Goal: Task Accomplishment & Management: Complete application form

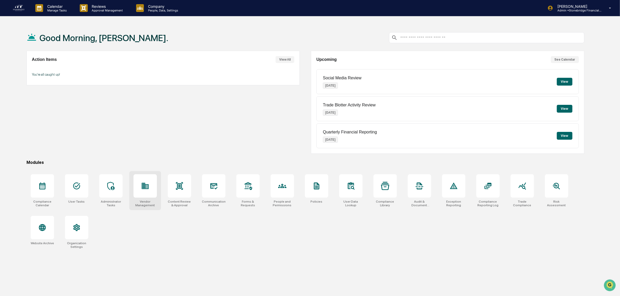
click at [140, 190] on div at bounding box center [145, 185] width 23 height 23
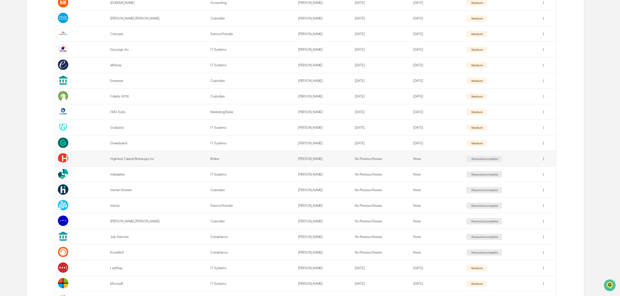
click at [540, 162] on td at bounding box center [548, 159] width 18 height 16
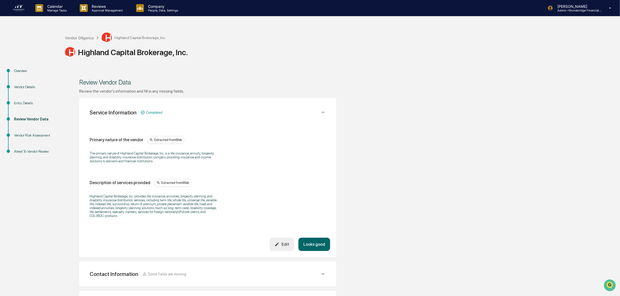
click at [315, 248] on button "Looks good" at bounding box center [315, 244] width 32 height 13
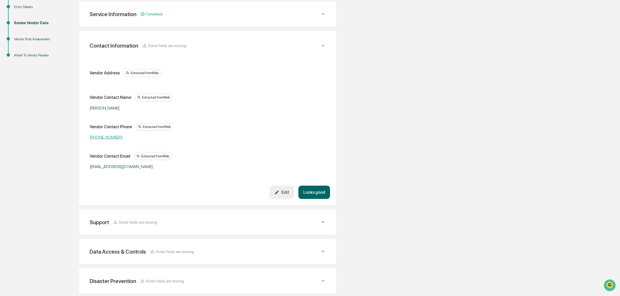
scroll to position [98, 0]
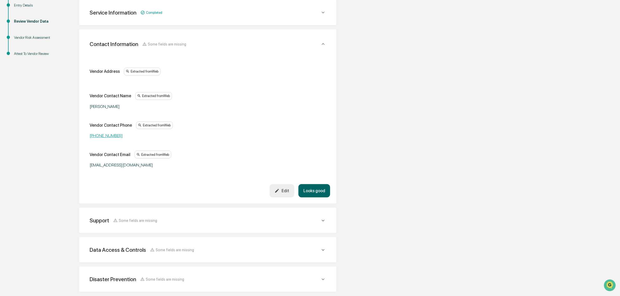
click at [312, 188] on button "Looks good" at bounding box center [315, 190] width 32 height 13
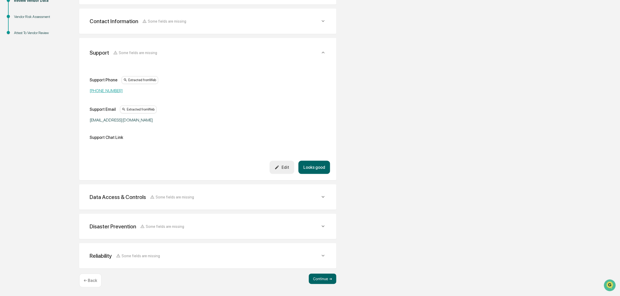
scroll to position [118, 0]
click at [319, 175] on div "Support Some fields are missing Support Phone Extracted from Web (855) 422-4968…" at bounding box center [207, 109] width 257 height 142
click at [317, 170] on button "Looks good" at bounding box center [315, 167] width 32 height 13
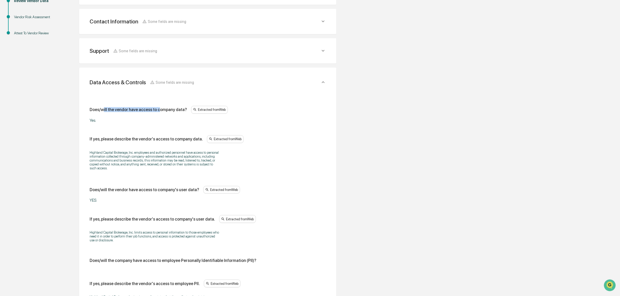
drag, startPoint x: 105, startPoint y: 112, endPoint x: 156, endPoint y: 115, distance: 51.6
click at [156, 115] on div "Does/will the vendor have access to company data? Extracted from Web Yes." at bounding box center [208, 114] width 237 height 17
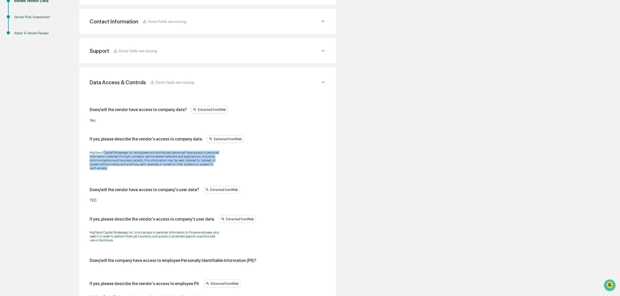
drag, startPoint x: 141, startPoint y: 153, endPoint x: 169, endPoint y: 174, distance: 35.3
click at [169, 173] on div "Highland Capital Brokerage, Inc. employees and authorized personnel have access…" at bounding box center [208, 160] width 237 height 26
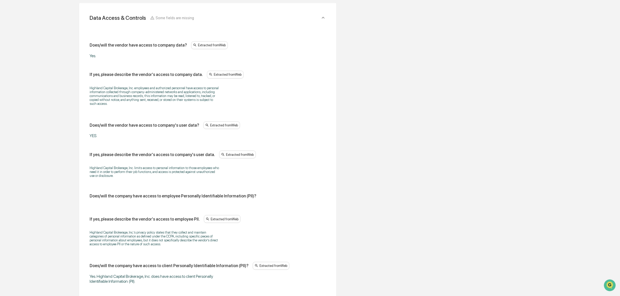
scroll to position [183, 0]
drag, startPoint x: 151, startPoint y: 166, endPoint x: 175, endPoint y: 175, distance: 26.1
click at [175, 175] on div "Highland Capital Brokerage, Inc. limits access to personal information to those…" at bounding box center [208, 171] width 237 height 18
click at [175, 175] on p "Highland Capital Brokerage, Inc. limits access to personal information to those…" at bounding box center [155, 171] width 130 height 12
drag, startPoint x: 172, startPoint y: 179, endPoint x: 130, endPoint y: 168, distance: 43.4
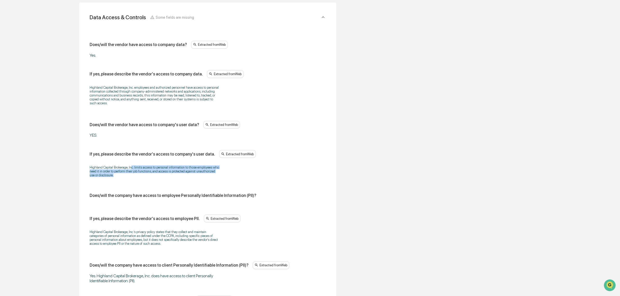
click at [130, 168] on p "Highland Capital Brokerage, Inc. limits access to personal information to those…" at bounding box center [155, 171] width 130 height 12
click at [129, 168] on p "Highland Capital Brokerage, Inc. limits access to personal information to those…" at bounding box center [155, 171] width 130 height 12
drag, startPoint x: 110, startPoint y: 173, endPoint x: 123, endPoint y: 181, distance: 14.9
click at [123, 180] on div "Highland Capital Brokerage, Inc. limits access to personal information to those…" at bounding box center [208, 171] width 237 height 18
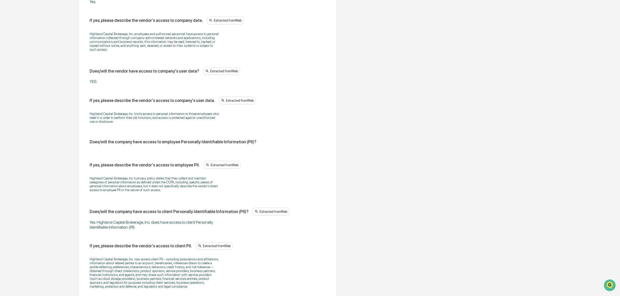
scroll to position [248, 0]
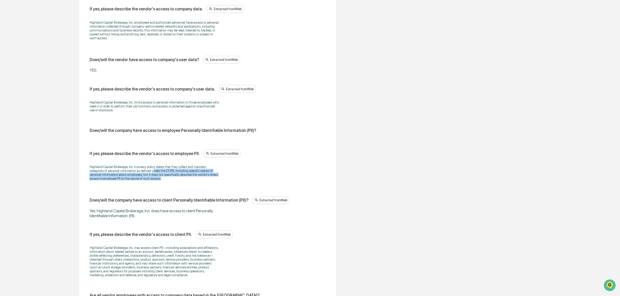
drag, startPoint x: 143, startPoint y: 173, endPoint x: 164, endPoint y: 183, distance: 22.9
click at [164, 180] on p "Highland Capital Brokerage, Inc.’s privacy policy states that they collect and …" at bounding box center [155, 173] width 130 height 16
drag, startPoint x: 164, startPoint y: 183, endPoint x: 121, endPoint y: 180, distance: 42.8
click at [121, 180] on p "Highland Capital Brokerage, Inc.’s privacy policy states that they collect and …" at bounding box center [155, 173] width 130 height 16
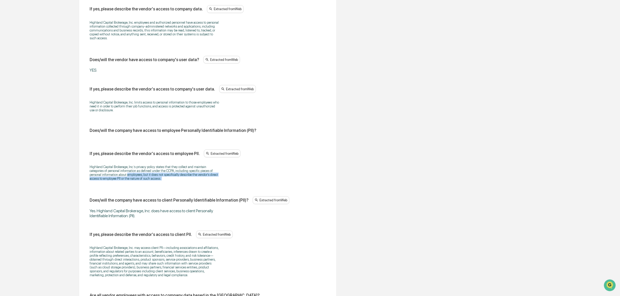
click at [121, 180] on p "Highland Capital Brokerage, Inc.’s privacy policy states that they collect and …" at bounding box center [155, 173] width 130 height 16
drag, startPoint x: 138, startPoint y: 176, endPoint x: 163, endPoint y: 183, distance: 26.3
click at [163, 180] on p "Highland Capital Brokerage, Inc.’s privacy policy states that they collect and …" at bounding box center [155, 173] width 130 height 16
click at [164, 180] on p "Highland Capital Brokerage, Inc.’s privacy policy states that they collect and …" at bounding box center [155, 173] width 130 height 16
drag, startPoint x: 164, startPoint y: 184, endPoint x: 114, endPoint y: 169, distance: 52.6
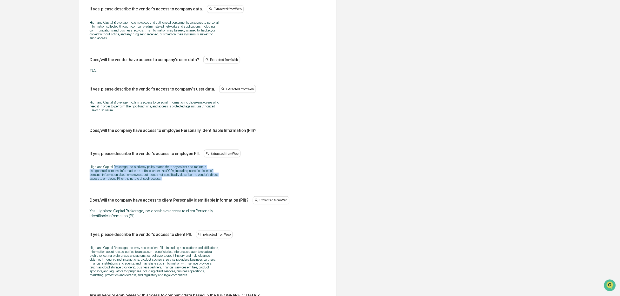
click at [114, 169] on p "Highland Capital Brokerage, Inc.’s privacy policy states that they collect and …" at bounding box center [155, 173] width 130 height 16
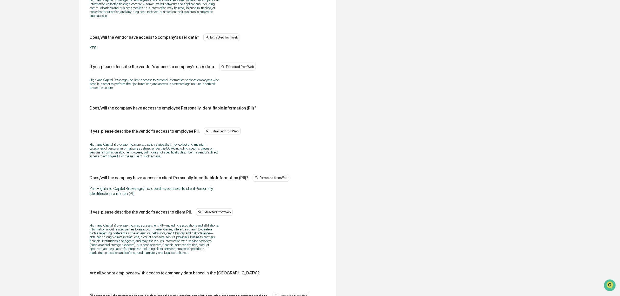
scroll to position [313, 0]
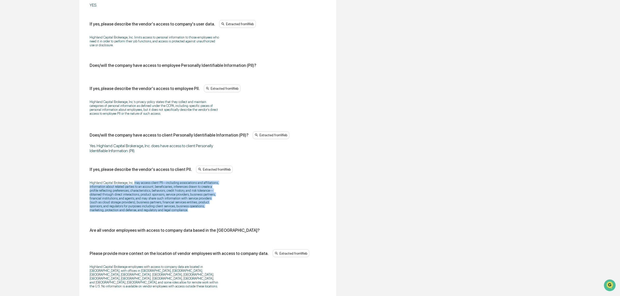
drag, startPoint x: 134, startPoint y: 189, endPoint x: 191, endPoint y: 217, distance: 63.8
click at [191, 212] on p "Highland Capital Brokerage, Inc. may access client PII—including associations a…" at bounding box center [155, 196] width 130 height 31
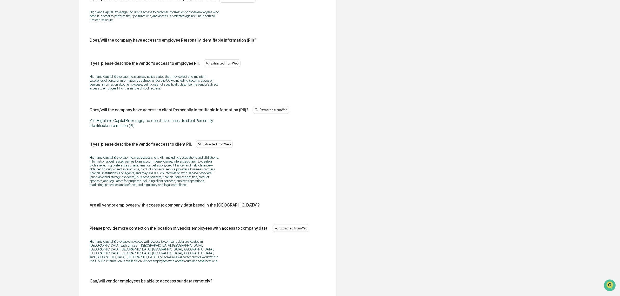
scroll to position [378, 0]
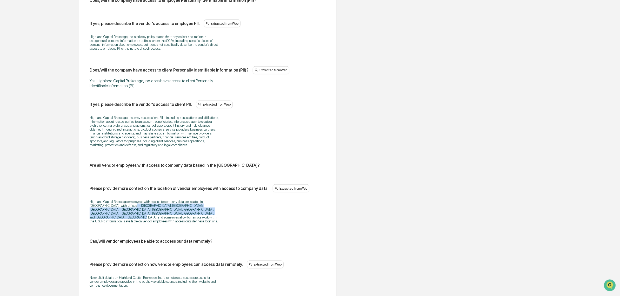
drag, startPoint x: 121, startPoint y: 211, endPoint x: 181, endPoint y: 221, distance: 60.6
click at [181, 221] on p "Highland Capital Brokerage employees with access to company data are located in…" at bounding box center [155, 211] width 130 height 23
drag, startPoint x: 145, startPoint y: 210, endPoint x: 196, endPoint y: 220, distance: 52.4
click at [196, 220] on p "Highland Capital Brokerage employees with access to company data are located in…" at bounding box center [155, 211] width 130 height 23
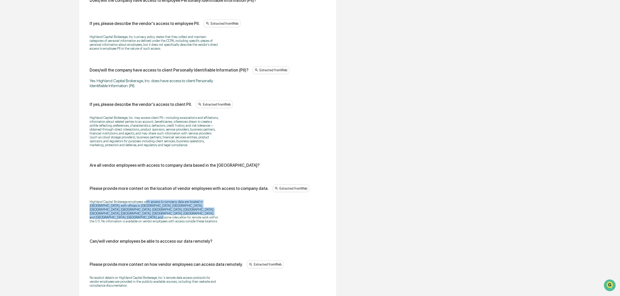
click at [197, 220] on p "Highland Capital Brokerage employees with access to company data are located in…" at bounding box center [155, 211] width 130 height 23
drag, startPoint x: 168, startPoint y: 218, endPoint x: 182, endPoint y: 224, distance: 15.2
click at [182, 224] on div "Highland Capital Brokerage employees with access to company data are located in…" at bounding box center [208, 211] width 237 height 30
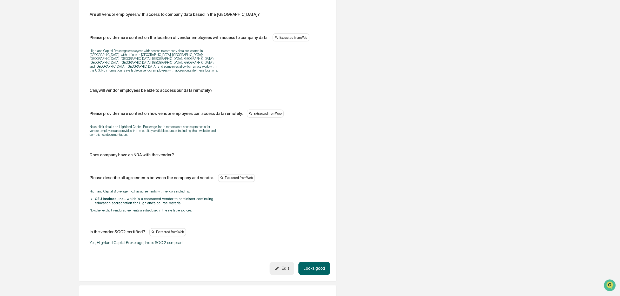
scroll to position [541, 0]
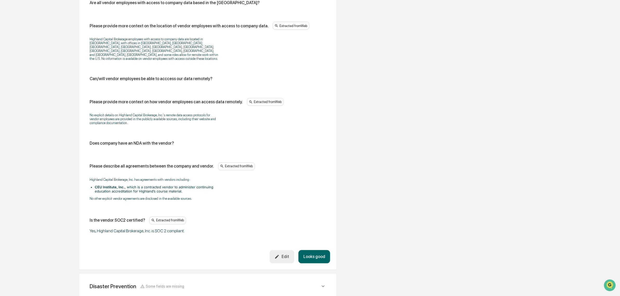
click at [283, 258] on div "Edit" at bounding box center [282, 256] width 15 height 5
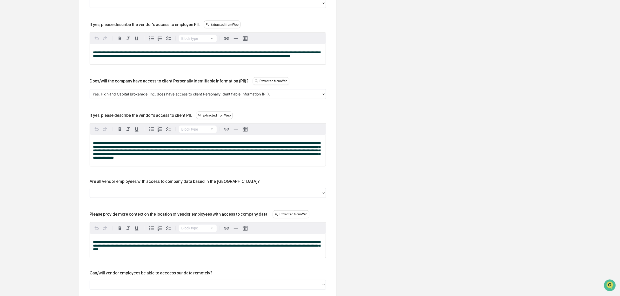
scroll to position [411, 0]
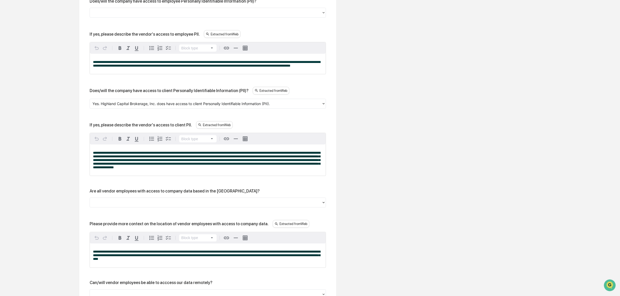
click at [139, 205] on div "Are all vendor employees with access to company data based in the [GEOGRAPHIC_D…" at bounding box center [208, 197] width 237 height 19
click at [140, 206] on div at bounding box center [206, 203] width 227 height 6
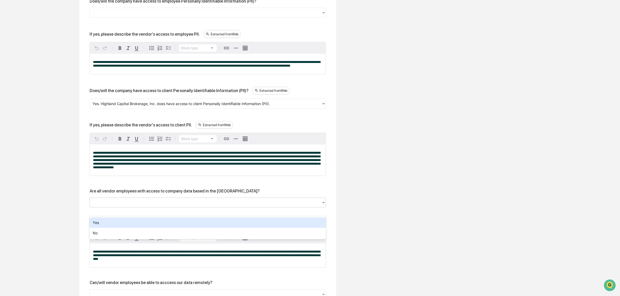
click at [136, 224] on div "Yes" at bounding box center [208, 222] width 237 height 10
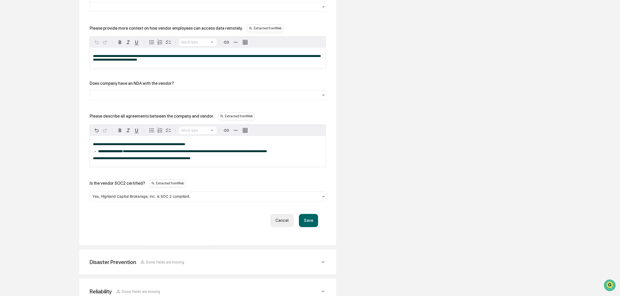
scroll to position [703, 0]
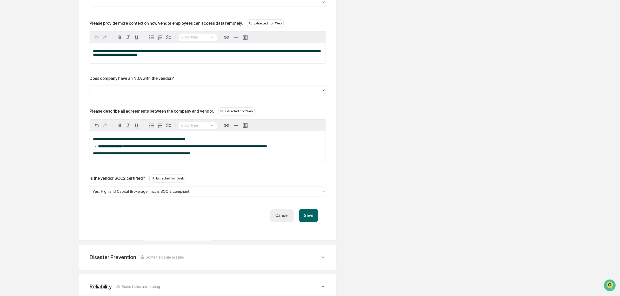
drag, startPoint x: 320, startPoint y: 234, endPoint x: 311, endPoint y: 232, distance: 8.9
click at [311, 222] on button "Save" at bounding box center [308, 215] width 19 height 13
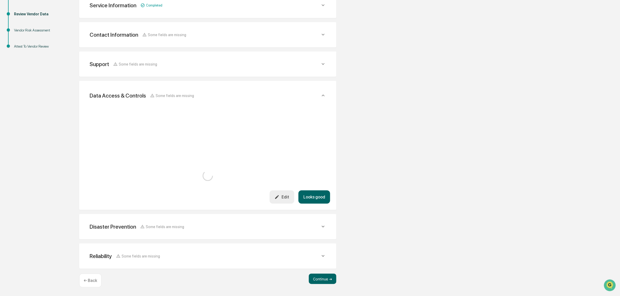
scroll to position [607, 0]
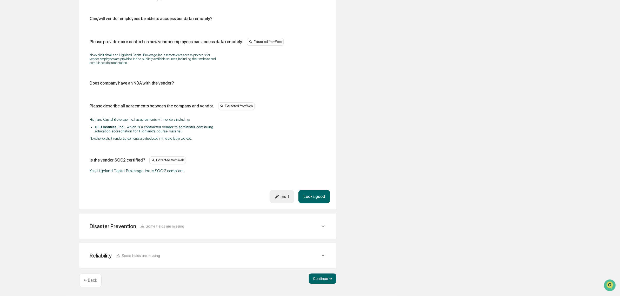
click at [318, 197] on button "Looks good" at bounding box center [315, 196] width 32 height 13
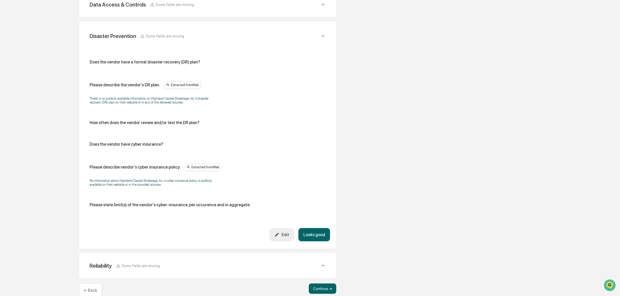
scroll to position [186, 0]
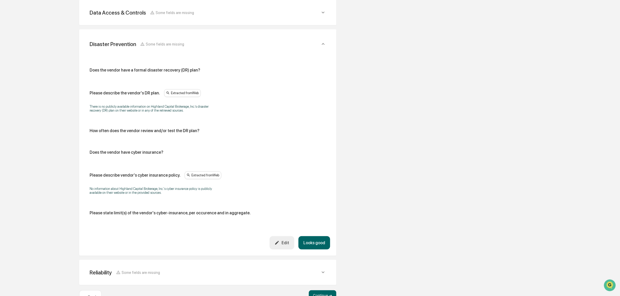
click at [320, 240] on button "Looks good" at bounding box center [315, 242] width 32 height 13
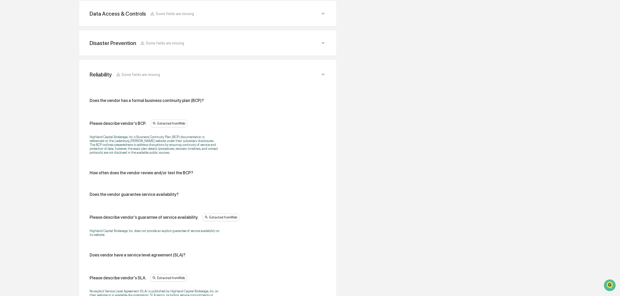
scroll to position [199, 0]
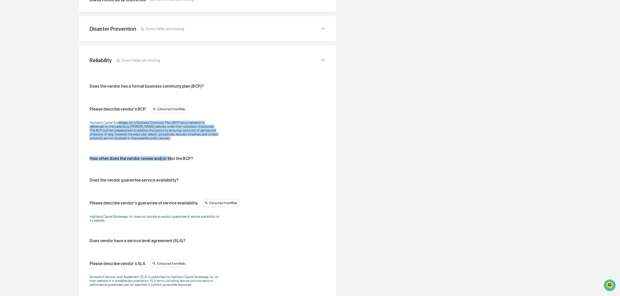
drag, startPoint x: 118, startPoint y: 116, endPoint x: 167, endPoint y: 146, distance: 57.5
click at [167, 146] on div "Does the vendor has a formal business continuity plan (BCP)? Please describe ve…" at bounding box center [208, 187] width 237 height 206
drag, startPoint x: 129, startPoint y: 132, endPoint x: 111, endPoint y: 127, distance: 19.5
click at [112, 127] on div "Highland Capital Brokerage, Inc.’s Business Continuity Plan (BCP) documentation…" at bounding box center [208, 130] width 237 height 26
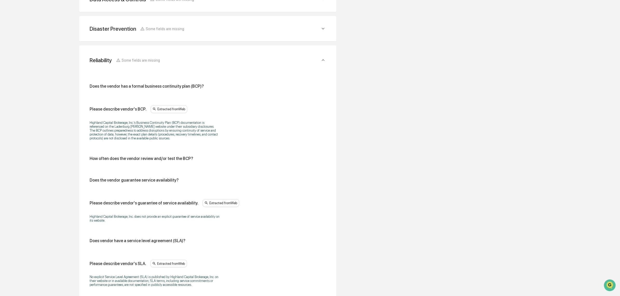
drag, startPoint x: 110, startPoint y: 126, endPoint x: 103, endPoint y: 124, distance: 7.4
click at [110, 126] on p "Highland Capital Brokerage, Inc.’s Business Continuity Plan (BCP) documentation…" at bounding box center [155, 130] width 130 height 19
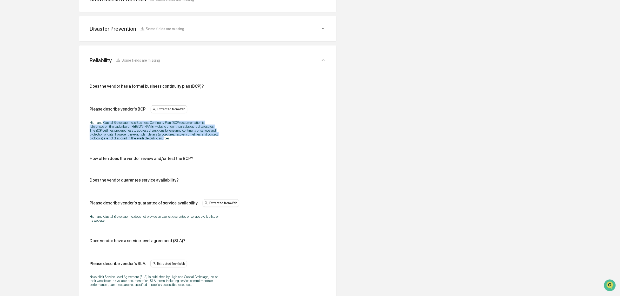
drag, startPoint x: 102, startPoint y: 123, endPoint x: 168, endPoint y: 144, distance: 69.9
click at [168, 143] on div "Highland Capital Brokerage, Inc.’s Business Continuity Plan (BCP) documentation…" at bounding box center [208, 130] width 237 height 26
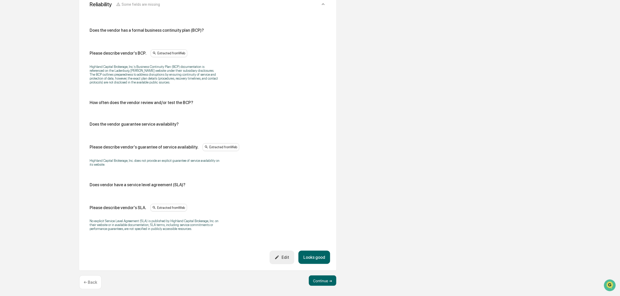
scroll to position [260, 0]
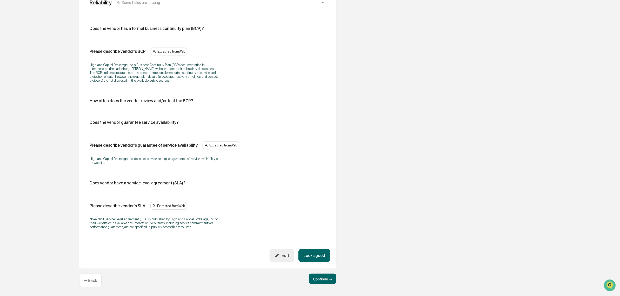
click at [303, 254] on button "Looks good" at bounding box center [315, 255] width 32 height 13
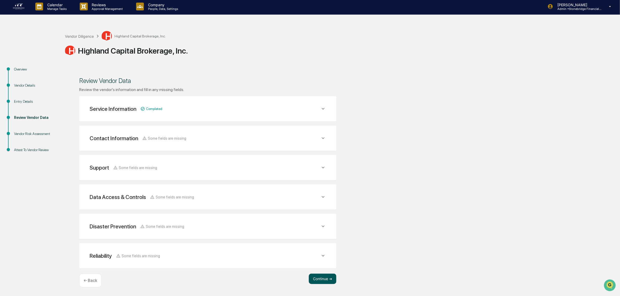
scroll to position [1, 0]
click at [320, 274] on button "Continue ➔" at bounding box center [323, 279] width 28 height 10
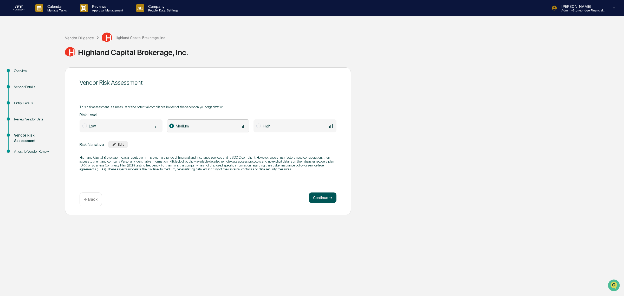
click at [329, 195] on button "Continue ➔" at bounding box center [323, 197] width 28 height 10
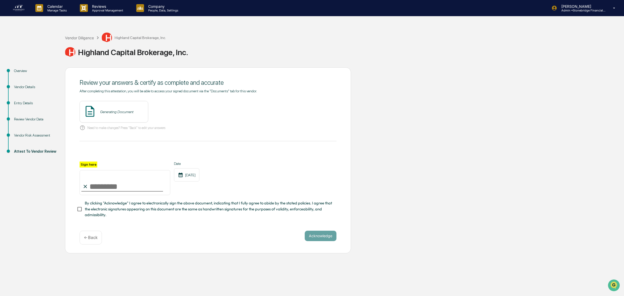
click at [109, 178] on input "Sign here" at bounding box center [125, 182] width 91 height 25
type input "**********"
click at [138, 215] on span "By clicking "Acknowledge" I agree to electronically sign the above document, in…" at bounding box center [208, 208] width 247 height 17
click at [166, 112] on button "View" at bounding box center [173, 112] width 14 height 8
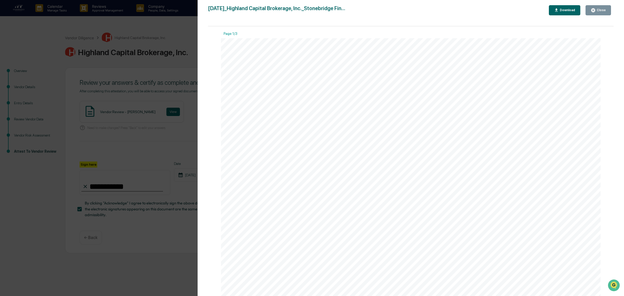
click at [599, 10] on div "Close" at bounding box center [600, 10] width 10 height 4
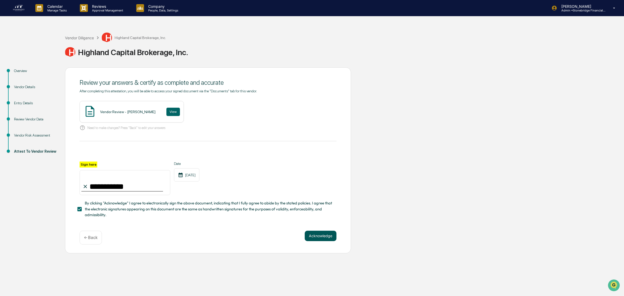
click at [318, 238] on button "Acknowledge" at bounding box center [321, 236] width 32 height 10
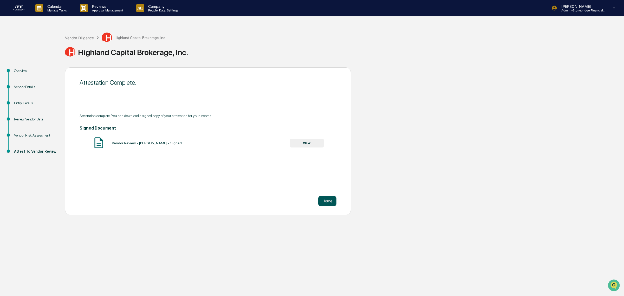
click at [323, 203] on button "Home" at bounding box center [327, 201] width 18 height 10
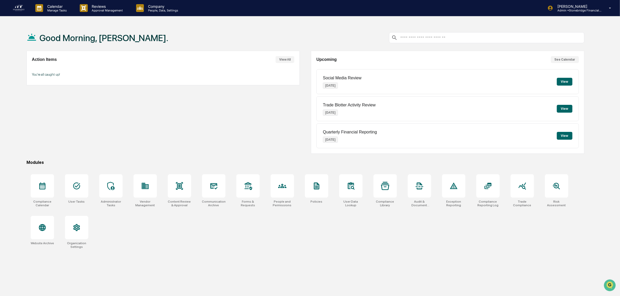
click at [129, 193] on div "Compliance Calendar User Tasks Administrator Tasks Vendor Management Content Re…" at bounding box center [306, 211] width 558 height 81
click at [145, 189] on icon at bounding box center [145, 186] width 7 height 6
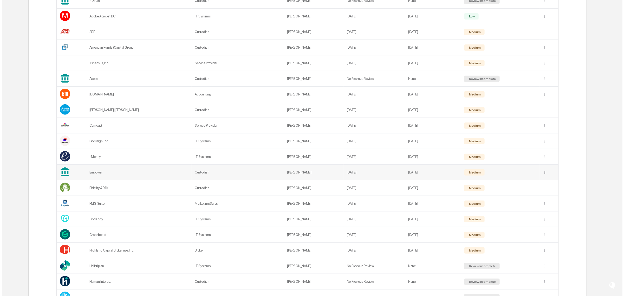
scroll to position [252, 0]
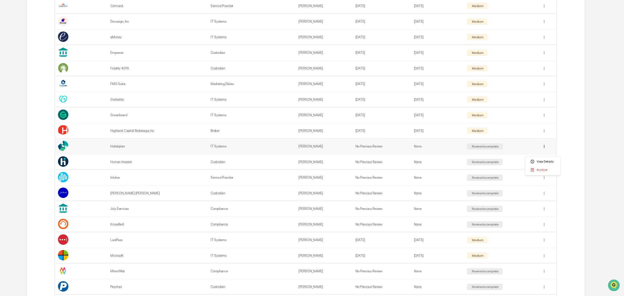
click at [540, 162] on div "View Details" at bounding box center [542, 161] width 33 height 8
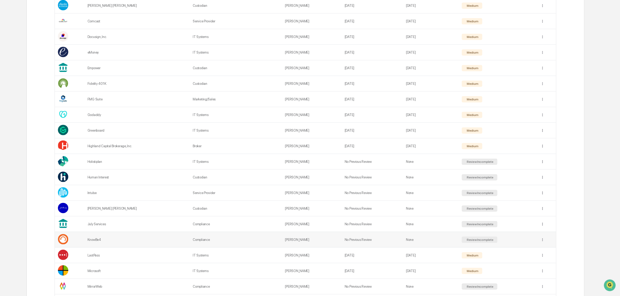
scroll to position [285, 0]
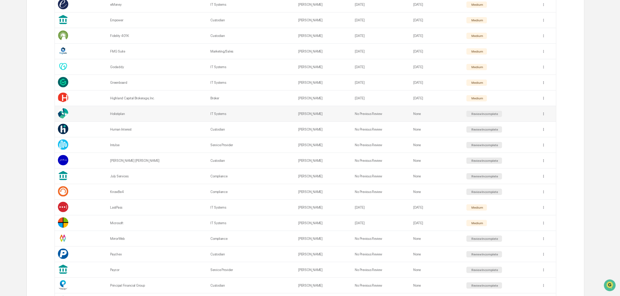
click at [124, 116] on td "Holistiplan" at bounding box center [157, 114] width 100 height 16
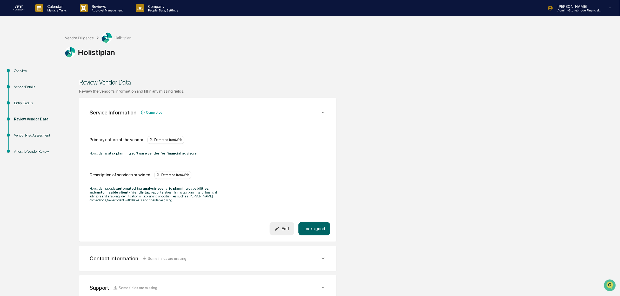
click at [310, 208] on div "Primary nature of the vendor Extracted from Web Holistiplan is a tax planning s…" at bounding box center [208, 171] width 245 height 101
click at [318, 229] on button "Looks good" at bounding box center [315, 228] width 32 height 13
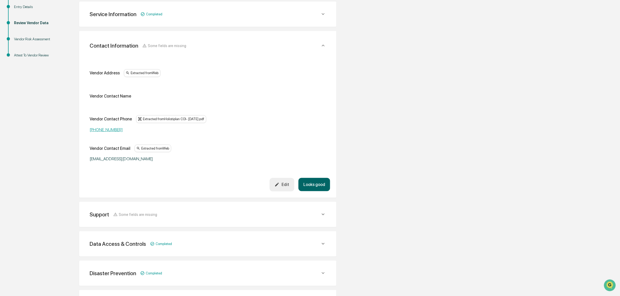
scroll to position [98, 0]
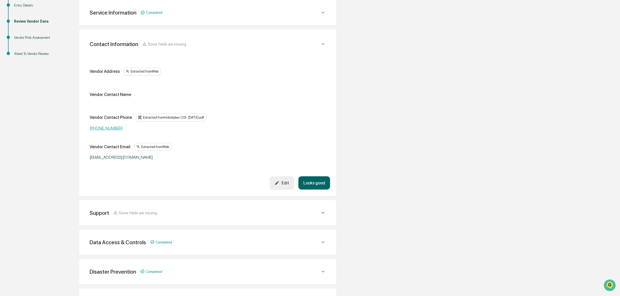
click at [318, 181] on button "Looks good" at bounding box center [315, 182] width 32 height 13
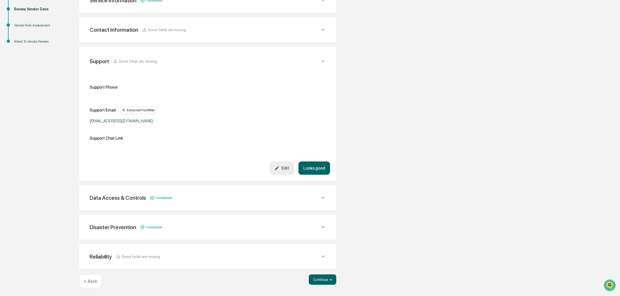
click at [315, 167] on button "Looks good" at bounding box center [315, 167] width 32 height 13
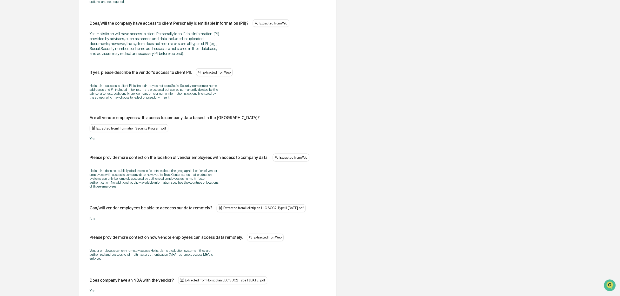
scroll to position [500, 0]
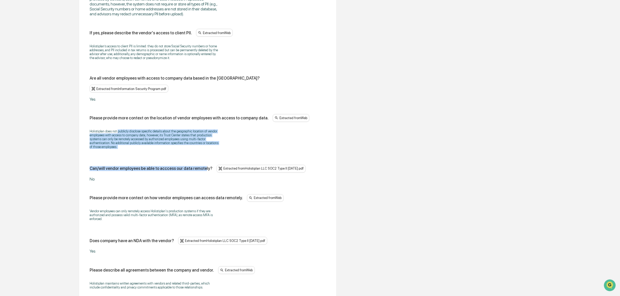
drag, startPoint x: 117, startPoint y: 129, endPoint x: 200, endPoint y: 155, distance: 86.1
click at [200, 155] on div "Does/will the vendor have access to company data? Extracted from Web Yes. If ye…" at bounding box center [208, 23] width 237 height 598
click at [190, 148] on div "Holistiplan does not publicly disclose specific details about the geographic lo…" at bounding box center [208, 139] width 237 height 26
drag, startPoint x: 186, startPoint y: 148, endPoint x: 160, endPoint y: 132, distance: 31.2
click at [186, 148] on div "Holistiplan does not publicly disclose specific details about the geographic lo…" at bounding box center [208, 139] width 237 height 26
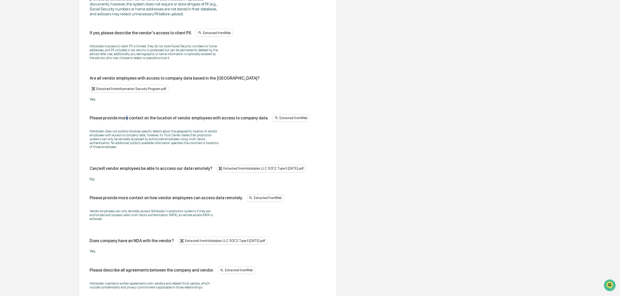
click at [124, 117] on div "Please provide more context on the location of vendor employees with access to …" at bounding box center [208, 118] width 237 height 8
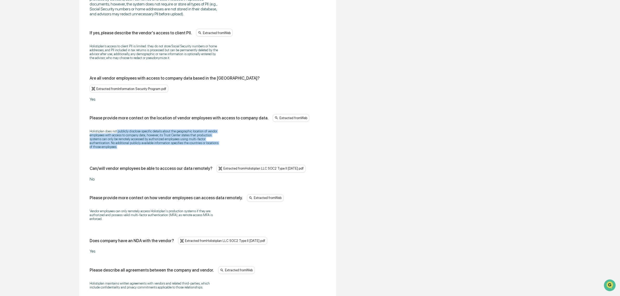
drag, startPoint x: 124, startPoint y: 127, endPoint x: 187, endPoint y: 147, distance: 66.4
click at [187, 147] on div "Please provide more context on the location of vendor employees with access to …" at bounding box center [208, 133] width 237 height 38
click at [187, 147] on div "Holistiplan does not publicly disclose specific details about the geographic lo…" at bounding box center [208, 139] width 237 height 26
drag, startPoint x: 187, startPoint y: 147, endPoint x: 111, endPoint y: 125, distance: 79.5
click at [111, 126] on div "Holistiplan does not publicly disclose specific details about the geographic lo…" at bounding box center [208, 139] width 237 height 26
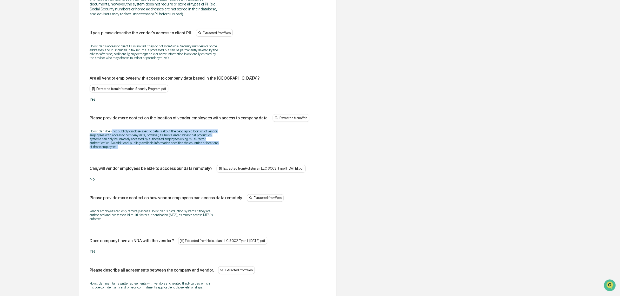
click at [111, 126] on div "Holistiplan does not publicly disclose specific details about the geographic lo…" at bounding box center [208, 139] width 237 height 26
drag, startPoint x: 110, startPoint y: 126, endPoint x: 126, endPoint y: 147, distance: 26.6
click at [126, 147] on div "Holistiplan does not publicly disclose specific details about the geographic lo…" at bounding box center [208, 139] width 237 height 26
click at [126, 147] on p "Holistiplan does not publicly disclose specific details about the geographic lo…" at bounding box center [155, 138] width 130 height 19
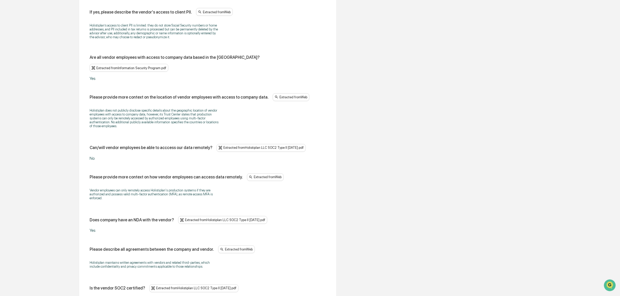
scroll to position [532, 0]
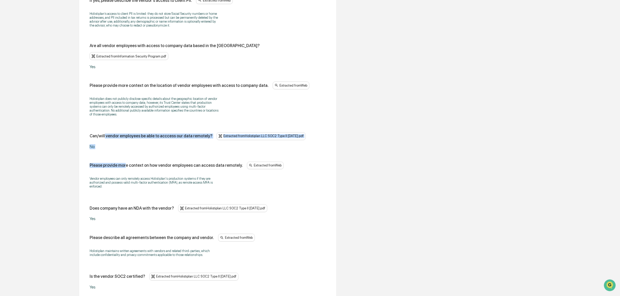
drag, startPoint x: 109, startPoint y: 139, endPoint x: 104, endPoint y: 135, distance: 5.4
click at [104, 135] on div "Can/will vendor employees be able to acccess our data remotely?" at bounding box center [151, 136] width 123 height 5
drag, startPoint x: 104, startPoint y: 135, endPoint x: 114, endPoint y: 150, distance: 17.7
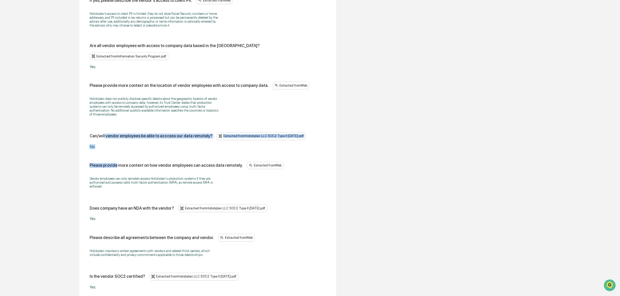
drag, startPoint x: 114, startPoint y: 150, endPoint x: 103, endPoint y: 131, distance: 22.0
click at [103, 132] on div "Can/will vendor employees be able to acccess our data remotely? Extracted from …" at bounding box center [208, 136] width 237 height 8
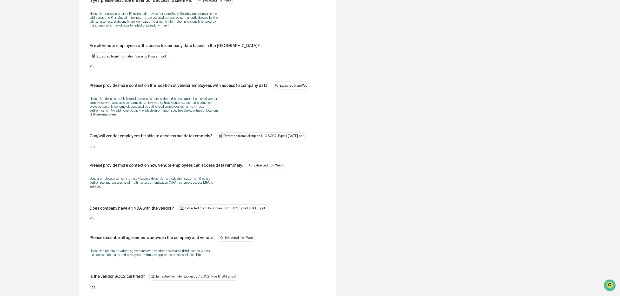
drag, startPoint x: 111, startPoint y: 146, endPoint x: 107, endPoint y: 141, distance: 6.1
click at [107, 141] on div "Can/will vendor employees be able to acccess our data remotely? Extracted from …" at bounding box center [208, 140] width 237 height 17
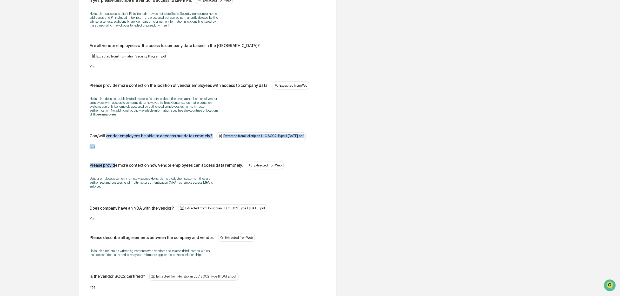
drag, startPoint x: 105, startPoint y: 135, endPoint x: 113, endPoint y: 148, distance: 15.6
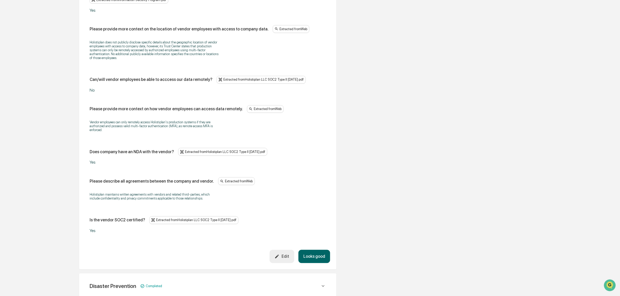
scroll to position [597, 0]
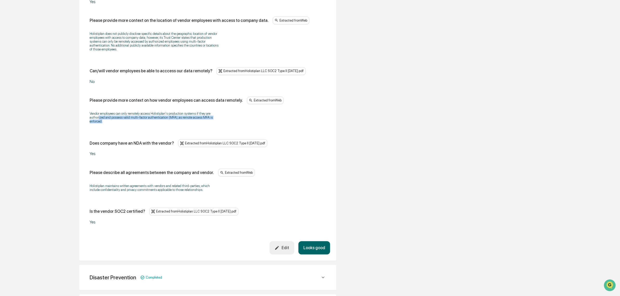
drag, startPoint x: 111, startPoint y: 113, endPoint x: 138, endPoint y: 119, distance: 27.7
click at [138, 119] on p "Vendor employees can only remotely access Holistiplan's production systems if t…" at bounding box center [155, 118] width 130 height 12
click at [138, 120] on p "Vendor employees can only remotely access Holistiplan's production systems if t…" at bounding box center [155, 118] width 130 height 12
click at [128, 110] on div "Vendor employees can only remotely access Holistiplan's production systems if t…" at bounding box center [208, 117] width 237 height 18
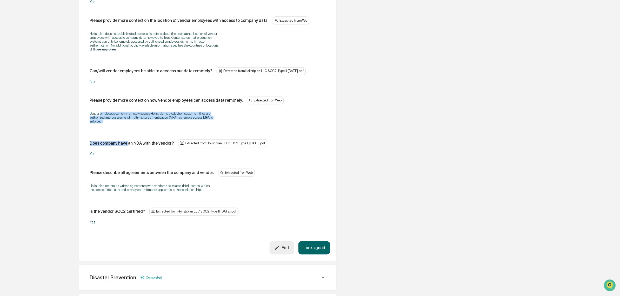
drag, startPoint x: 101, startPoint y: 110, endPoint x: 127, endPoint y: 128, distance: 31.7
drag, startPoint x: 127, startPoint y: 128, endPoint x: 96, endPoint y: 111, distance: 35.5
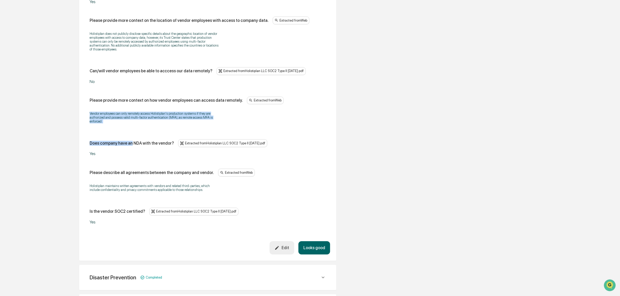
click at [95, 112] on p "Vendor employees can only remotely access Holistiplan's production systems if t…" at bounding box center [155, 118] width 130 height 12
drag, startPoint x: 90, startPoint y: 110, endPoint x: 126, endPoint y: 119, distance: 37.4
click at [126, 119] on p "Vendor employees can only remotely access Holistiplan's production systems if t…" at bounding box center [155, 118] width 130 height 12
drag, startPoint x: 126, startPoint y: 119, endPoint x: 98, endPoint y: 113, distance: 29.0
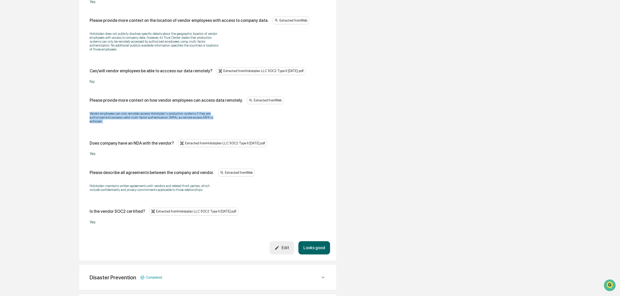
click at [98, 113] on p "Vendor employees can only remotely access Holistiplan's production systems if t…" at bounding box center [155, 118] width 130 height 12
drag, startPoint x: 91, startPoint y: 113, endPoint x: 124, endPoint y: 122, distance: 34.3
click at [124, 122] on p "Vendor employees can only remotely access Holistiplan's production systems if t…" at bounding box center [155, 118] width 130 height 12
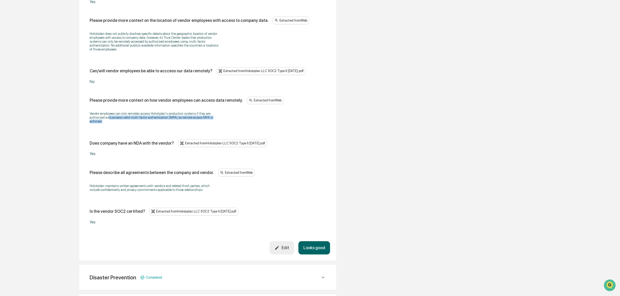
drag, startPoint x: 115, startPoint y: 119, endPoint x: 108, endPoint y: 117, distance: 7.2
click at [108, 117] on p "Vendor employees can only remotely access Holistiplan's production systems if t…" at bounding box center [155, 118] width 130 height 12
click at [107, 117] on p "Vendor employees can only remotely access Holistiplan's production systems if t…" at bounding box center [155, 118] width 130 height 12
drag, startPoint x: 101, startPoint y: 114, endPoint x: 117, endPoint y: 118, distance: 16.7
click at [117, 118] on p "Vendor employees can only remotely access Holistiplan's production systems if t…" at bounding box center [155, 118] width 130 height 12
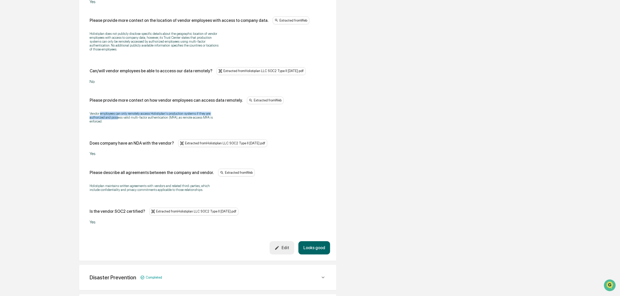
click at [117, 118] on p "Vendor employees can only remotely access Holistiplan's production systems if t…" at bounding box center [155, 118] width 130 height 12
click at [102, 115] on p "Vendor employees can only remotely access Holistiplan's production systems if t…" at bounding box center [155, 118] width 130 height 12
click at [101, 115] on p "Vendor employees can only remotely access Holistiplan's production systems if t…" at bounding box center [155, 118] width 130 height 12
drag, startPoint x: 95, startPoint y: 112, endPoint x: 134, endPoint y: 123, distance: 40.3
click at [134, 123] on div "Vendor employees can only remotely access Holistiplan's production systems if t…" at bounding box center [208, 117] width 237 height 18
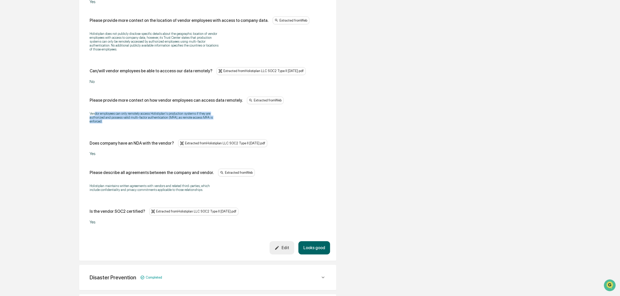
click at [134, 124] on div "Vendor employees can only remotely access Holistiplan's production systems if t…" at bounding box center [208, 117] width 237 height 18
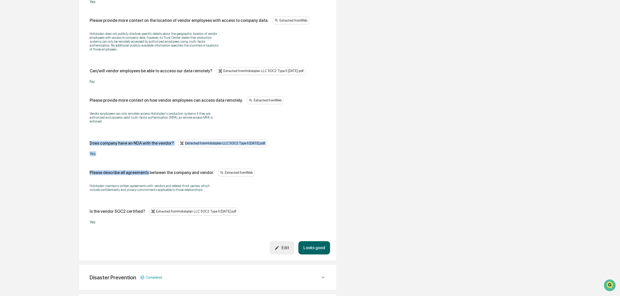
drag, startPoint x: 144, startPoint y: 163, endPoint x: 114, endPoint y: 123, distance: 50.3
click at [114, 123] on div "Vendor employees can only remotely access Holistiplan's production systems if t…" at bounding box center [208, 117] width 237 height 18
drag, startPoint x: 118, startPoint y: 132, endPoint x: 124, endPoint y: 152, distance: 20.9
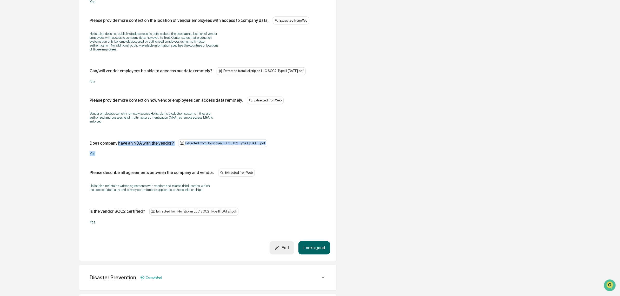
click at [123, 152] on div "Yes" at bounding box center [155, 153] width 130 height 5
drag, startPoint x: 123, startPoint y: 152, endPoint x: 112, endPoint y: 140, distance: 16.6
click at [112, 140] on div "Does company have an NDA with the vendor? Extracted from Holistiplan LLC SOC2 T…" at bounding box center [208, 147] width 237 height 17
click at [112, 140] on div "Does company have an NDA with the vendor? Extracted from Holistiplan LLC SOC2 T…" at bounding box center [208, 143] width 237 height 8
drag, startPoint x: 112, startPoint y: 149, endPoint x: 115, endPoint y: 159, distance: 10.7
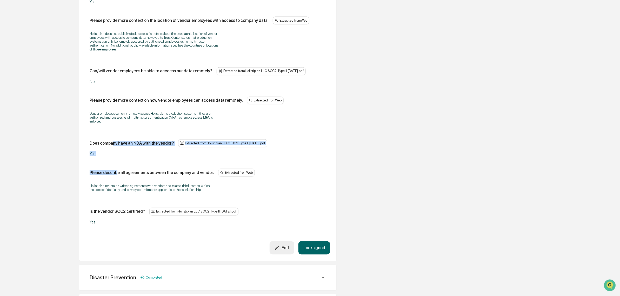
drag, startPoint x: 111, startPoint y: 152, endPoint x: 108, endPoint y: 144, distance: 8.9
click at [108, 144] on div "Does company have an NDA with the vendor?" at bounding box center [132, 143] width 84 height 5
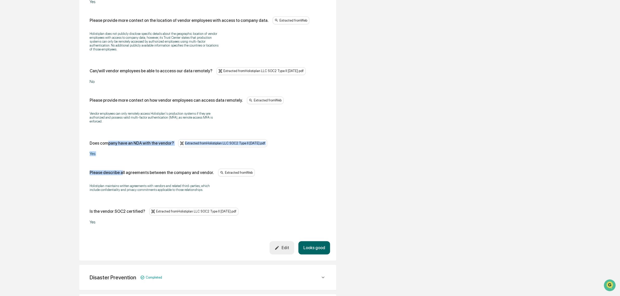
drag, startPoint x: 107, startPoint y: 144, endPoint x: 120, endPoint y: 157, distance: 18.7
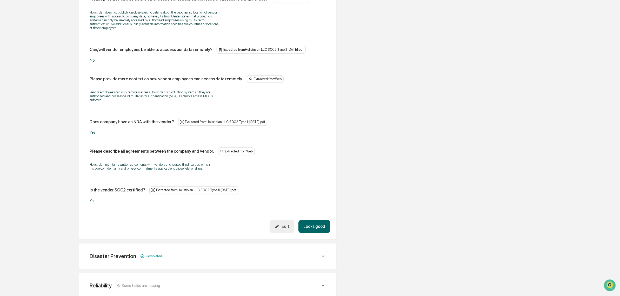
scroll to position [630, 0]
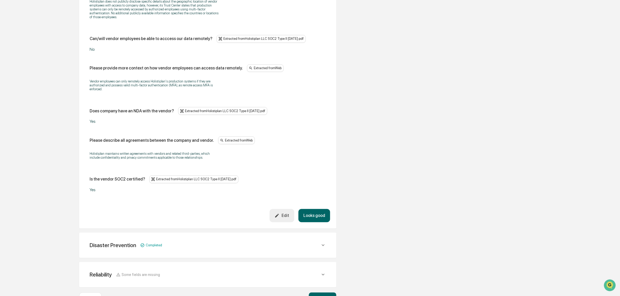
click at [313, 220] on button "Looks good" at bounding box center [315, 215] width 32 height 13
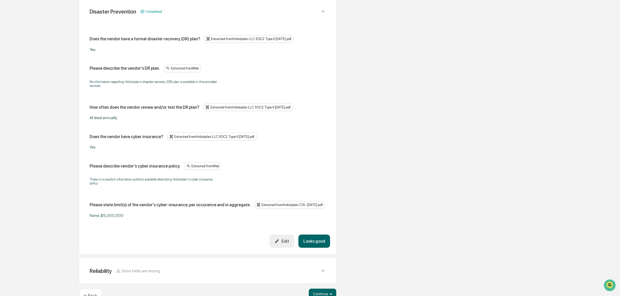
click at [313, 242] on button "Looks good" at bounding box center [315, 240] width 32 height 13
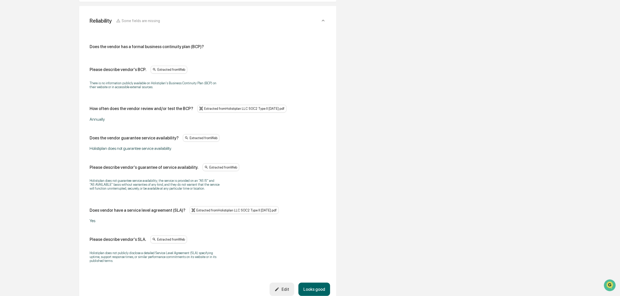
scroll to position [275, 0]
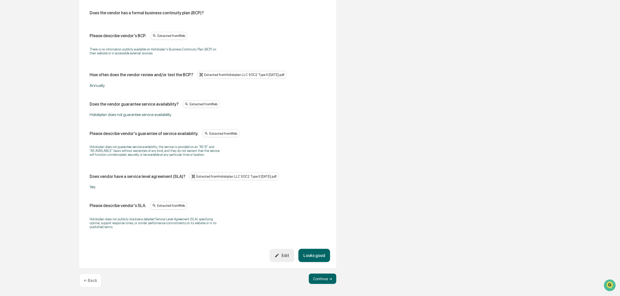
click at [322, 256] on button "Looks good" at bounding box center [315, 255] width 32 height 13
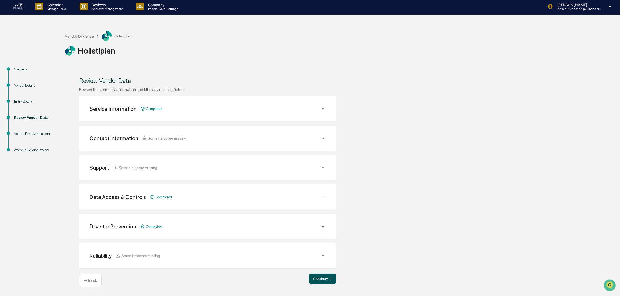
scroll to position [1, 0]
click at [324, 279] on button "Continue ➔" at bounding box center [323, 279] width 28 height 10
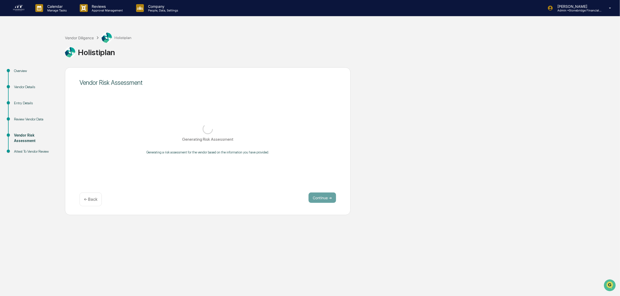
scroll to position [0, 0]
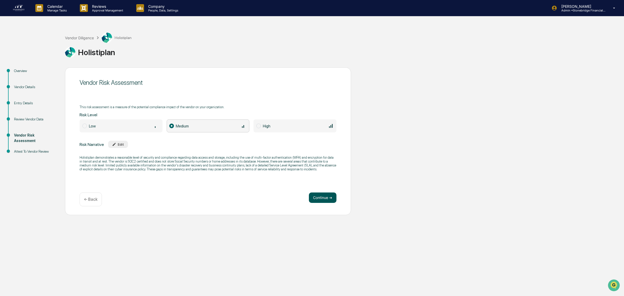
click at [317, 200] on button "Continue ➔" at bounding box center [323, 197] width 28 height 10
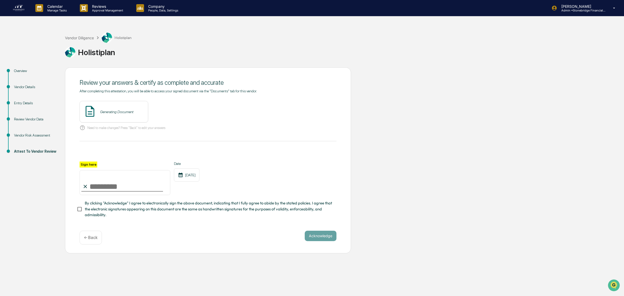
click at [125, 190] on input "Sign here" at bounding box center [125, 182] width 91 height 25
type input "**********"
click at [123, 210] on span "By clicking "Acknowledge" I agree to electronically sign the above document, in…" at bounding box center [208, 208] width 247 height 17
click at [166, 108] on button "View" at bounding box center [173, 112] width 14 height 8
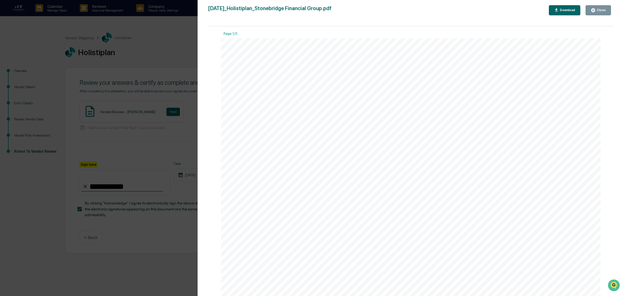
click at [604, 6] on button "Close" at bounding box center [597, 10] width 25 height 10
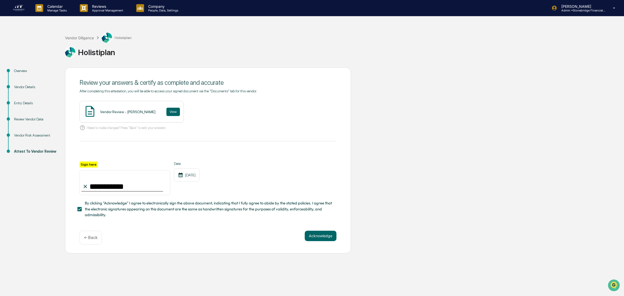
click at [311, 244] on div "Acknowledge ← Back" at bounding box center [208, 238] width 257 height 14
click at [315, 233] on button "Acknowledge" at bounding box center [321, 236] width 32 height 10
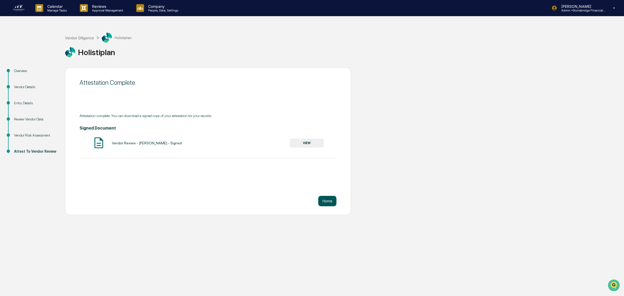
click at [326, 205] on button "Home" at bounding box center [327, 201] width 18 height 10
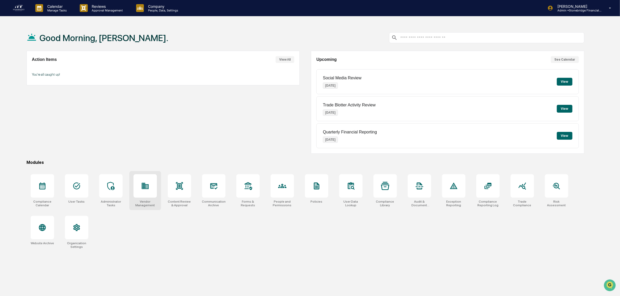
click at [145, 194] on div at bounding box center [145, 185] width 23 height 23
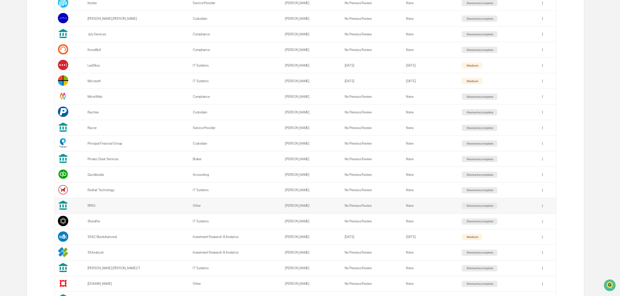
scroll to position [267, 0]
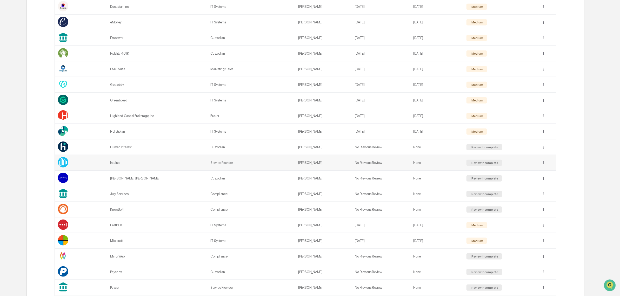
click at [167, 170] on td "Intulse" at bounding box center [157, 163] width 100 height 16
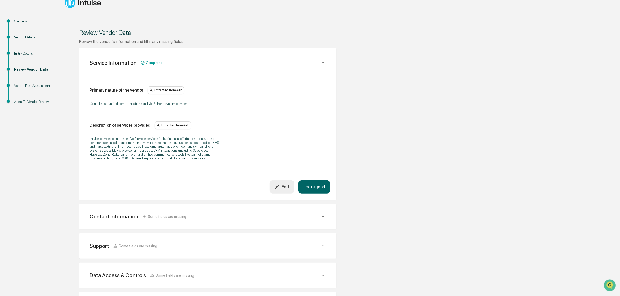
scroll to position [65, 0]
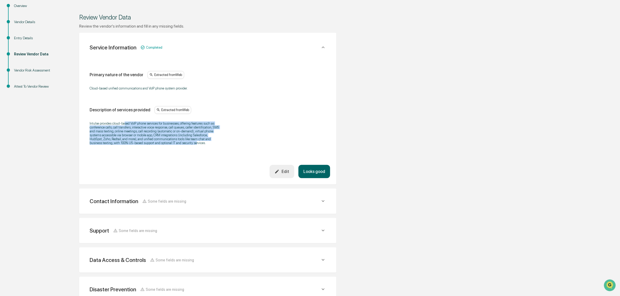
drag, startPoint x: 125, startPoint y: 120, endPoint x: 210, endPoint y: 153, distance: 91.0
click at [206, 151] on div "Primary nature of the vendor Extracted from Web Cloud-based unified communicati…" at bounding box center [208, 110] width 245 height 109
click at [316, 170] on button "Looks good" at bounding box center [315, 171] width 32 height 13
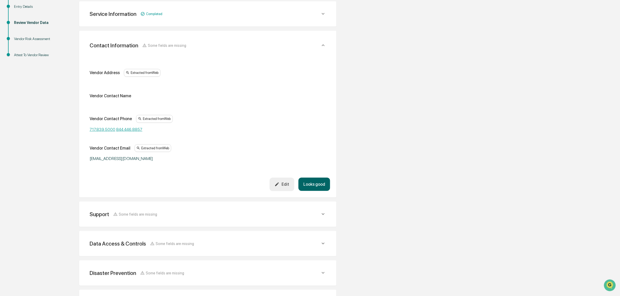
scroll to position [98, 0]
click at [318, 182] on button "Looks good" at bounding box center [315, 182] width 32 height 13
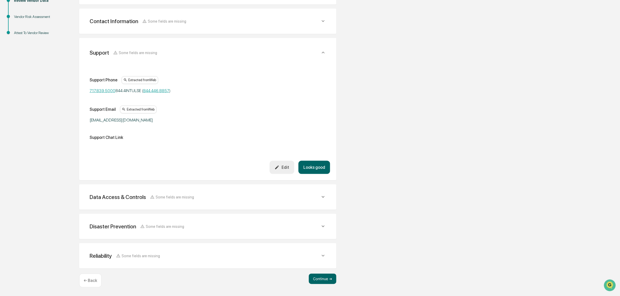
scroll to position [118, 0]
click at [316, 172] on button "Looks good" at bounding box center [315, 167] width 32 height 13
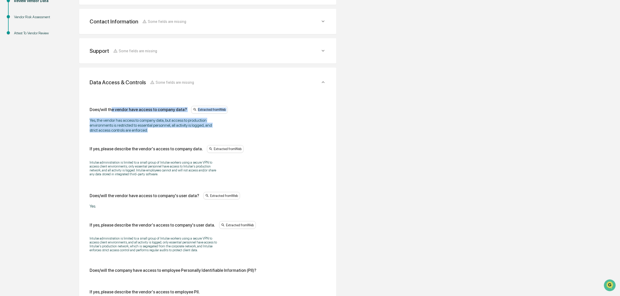
drag, startPoint x: 110, startPoint y: 115, endPoint x: 152, endPoint y: 129, distance: 45.0
click at [152, 129] on div "Does/will the vendor have access to company data? Extracted from Web Yes, the v…" at bounding box center [208, 119] width 237 height 27
click at [152, 129] on div "Yes, the vendor has access to company data, but access to production environmen…" at bounding box center [155, 125] width 130 height 15
drag, startPoint x: 154, startPoint y: 130, endPoint x: 112, endPoint y: 118, distance: 43.5
click at [112, 118] on div "Yes, the vendor has access to company data, but access to production environmen…" at bounding box center [155, 125] width 130 height 15
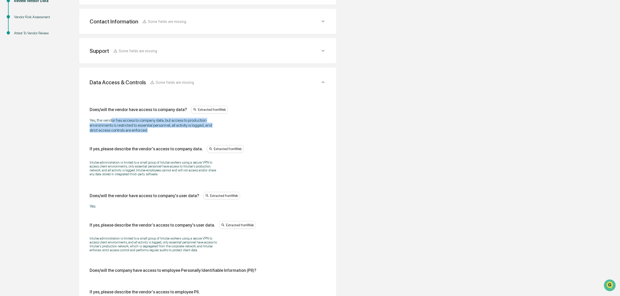
click at [112, 118] on div "Yes, the vendor has access to company data, but access to production environmen…" at bounding box center [155, 125] width 130 height 15
drag, startPoint x: 104, startPoint y: 118, endPoint x: 135, endPoint y: 134, distance: 34.8
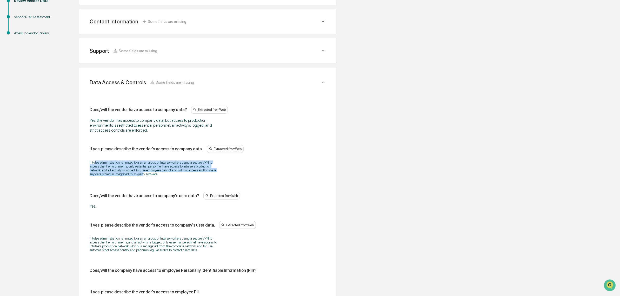
drag, startPoint x: 94, startPoint y: 161, endPoint x: 142, endPoint y: 174, distance: 49.2
click at [142, 174] on p "Intulse administration is limited to a small group of Intulse workers using a s…" at bounding box center [155, 168] width 130 height 16
drag, startPoint x: 159, startPoint y: 175, endPoint x: 101, endPoint y: 159, distance: 59.3
click at [101, 159] on div "Intulse administration is limited to a small group of Intulse workers using a s…" at bounding box center [208, 168] width 237 height 22
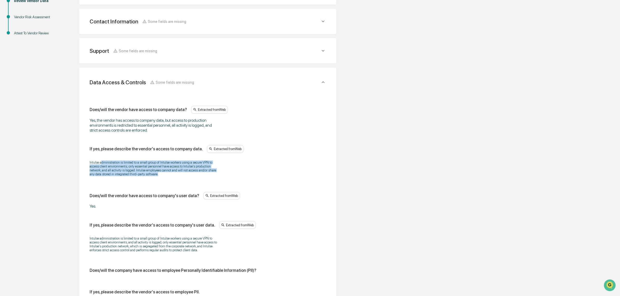
click at [101, 159] on div "Intulse administration is limited to a small group of Intulse workers using a s…" at bounding box center [208, 168] width 237 height 22
drag, startPoint x: 93, startPoint y: 155, endPoint x: 154, endPoint y: 172, distance: 63.7
click at [154, 172] on div "If yes, please describe the vendor's access to company data. Extracted from Web…" at bounding box center [208, 162] width 237 height 34
click at [154, 172] on p "Intulse administration is limited to a small group of Intulse workers using a s…" at bounding box center [155, 168] width 130 height 16
drag, startPoint x: 161, startPoint y: 178, endPoint x: 110, endPoint y: 164, distance: 52.6
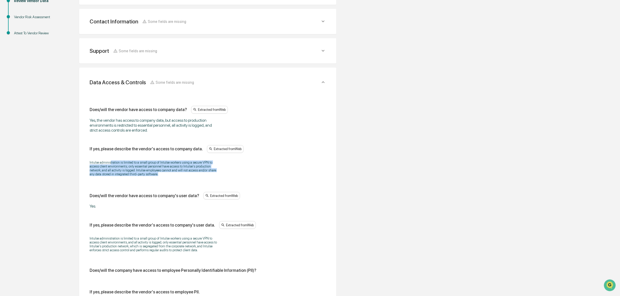
click at [110, 164] on div "Intulse administration is limited to a small group of Intulse workers using a s…" at bounding box center [208, 168] width 237 height 22
click at [110, 164] on p "Intulse administration is limited to a small group of Intulse workers using a s…" at bounding box center [155, 168] width 130 height 16
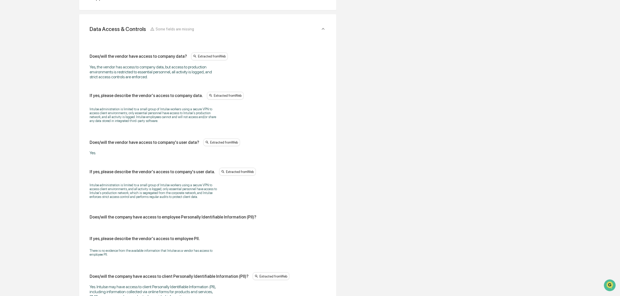
scroll to position [183, 0]
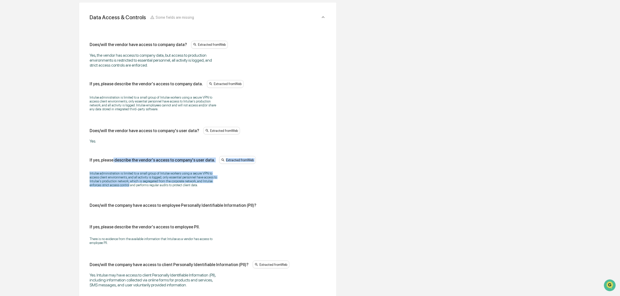
click at [130, 190] on div "If yes, please describe the vendor's access to company's user data. Extracted f…" at bounding box center [208, 173] width 237 height 34
click at [130, 190] on div "Intulse administration is limited to a small group of Intulse workers using a s…" at bounding box center [208, 179] width 237 height 22
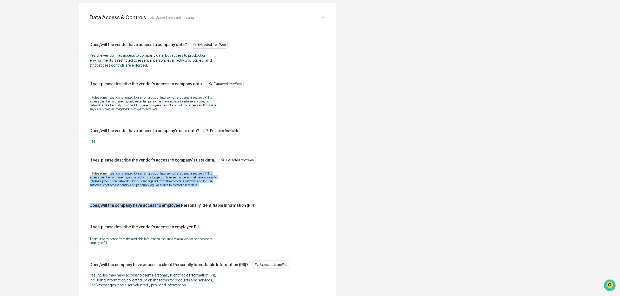
drag, startPoint x: 109, startPoint y: 177, endPoint x: 178, endPoint y: 195, distance: 71.0
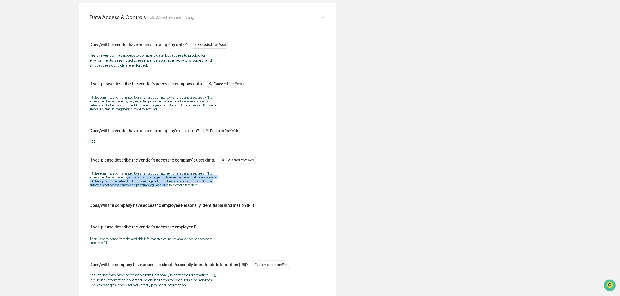
drag, startPoint x: 165, startPoint y: 189, endPoint x: 126, endPoint y: 180, distance: 39.7
click at [126, 180] on p "Intulse administration is limited to a small group of Intulse workers using a s…" at bounding box center [155, 179] width 130 height 16
drag, startPoint x: 120, startPoint y: 177, endPoint x: 168, endPoint y: 188, distance: 49.7
click at [168, 187] on p "Intulse administration is limited to a small group of Intulse workers using a s…" at bounding box center [155, 179] width 130 height 16
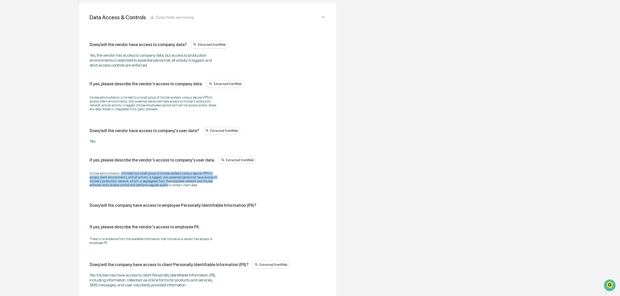
click at [168, 187] on p "Intulse administration is limited to a small group of Intulse workers using a s…" at bounding box center [155, 179] width 130 height 16
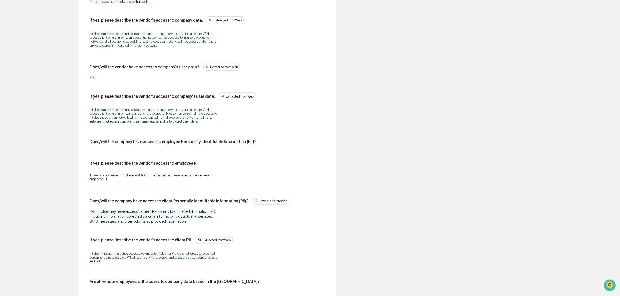
scroll to position [248, 0]
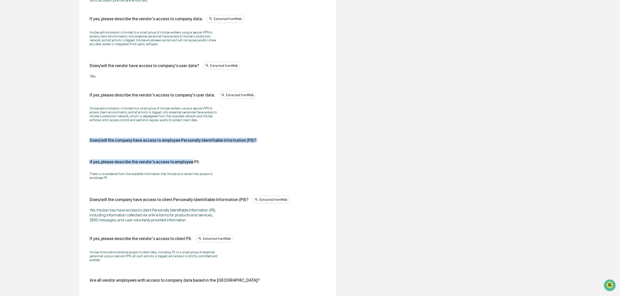
drag, startPoint x: 75, startPoint y: 134, endPoint x: 188, endPoint y: 161, distance: 116.1
click at [188, 161] on div "Review Vendor Data Review the vendor's information and fill in any missing fiel…" at bounding box center [208, 238] width 286 height 838
click at [188, 161] on div "Does/will the vendor have access to company data? Extracted from Web Yes, the v…" at bounding box center [208, 255] width 237 height 559
drag, startPoint x: 142, startPoint y: 145, endPoint x: 201, endPoint y: 184, distance: 71.1
click at [201, 184] on div "Does/will the vendor have access to company data? Extracted from Web Yes, the v…" at bounding box center [208, 255] width 237 height 559
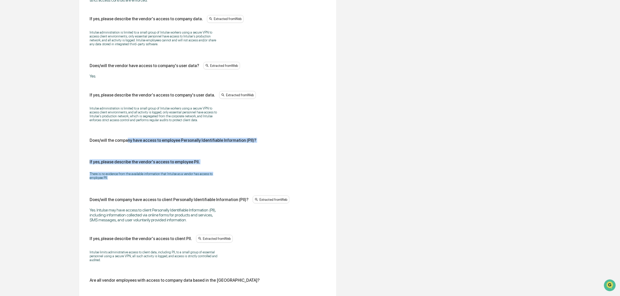
click at [201, 183] on div "There is no evidence from the available information that Intulse as a vendor ha…" at bounding box center [208, 175] width 237 height 15
drag, startPoint x: 182, startPoint y: 181, endPoint x: 105, endPoint y: 160, distance: 79.9
click at [105, 160] on div "Does/will the vendor have access to company data? Extracted from Web Yes, the v…" at bounding box center [208, 255] width 237 height 559
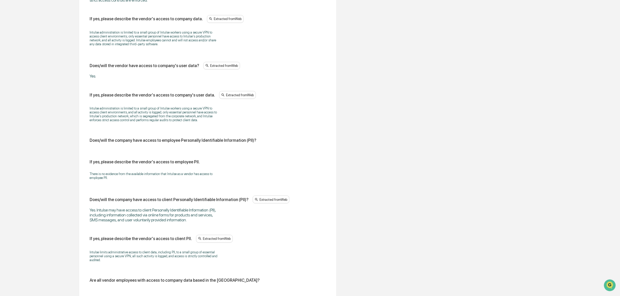
click at [105, 160] on div "Does/will the vendor have access to company data? Extracted from Web Yes, the v…" at bounding box center [208, 255] width 237 height 559
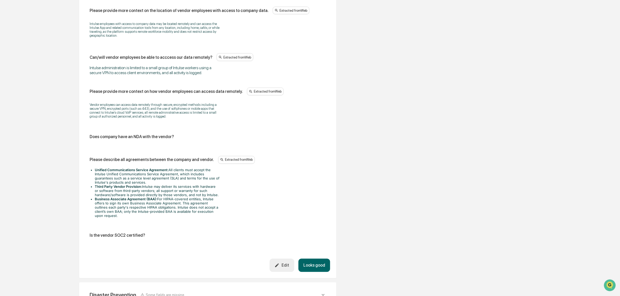
click at [289, 270] on button "Edit" at bounding box center [282, 265] width 25 height 13
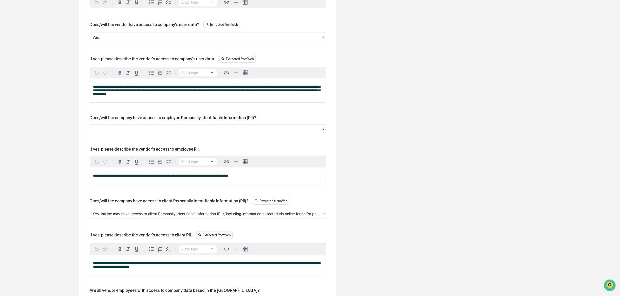
scroll to position [281, 0]
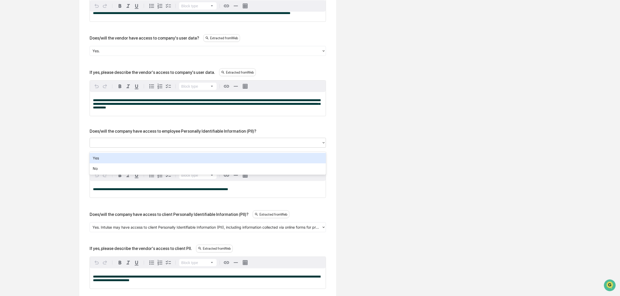
click at [157, 146] on div at bounding box center [206, 143] width 227 height 6
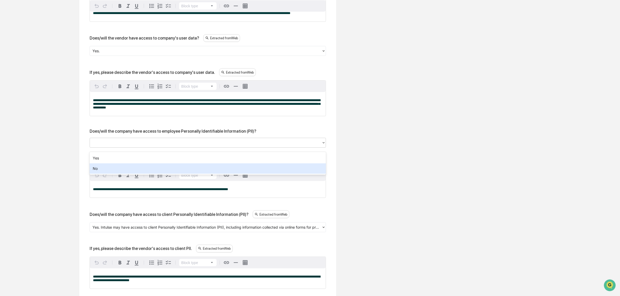
click at [140, 168] on div "No" at bounding box center [208, 168] width 237 height 10
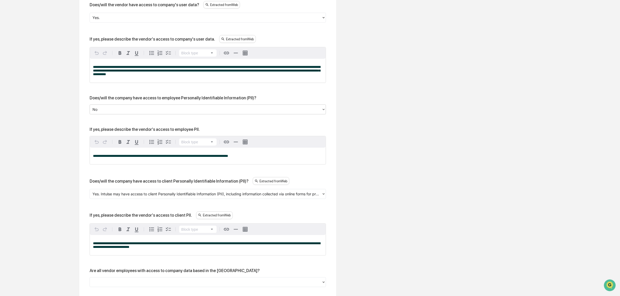
scroll to position [346, 0]
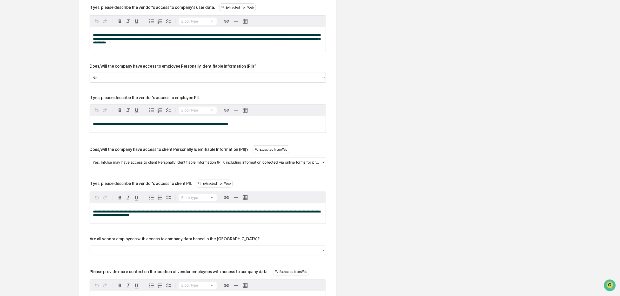
click at [153, 165] on div at bounding box center [206, 162] width 227 height 6
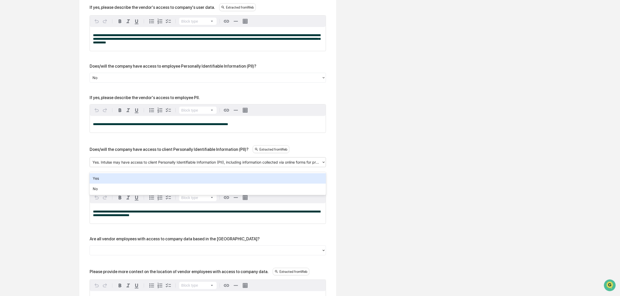
click at [153, 165] on div at bounding box center [206, 162] width 227 height 6
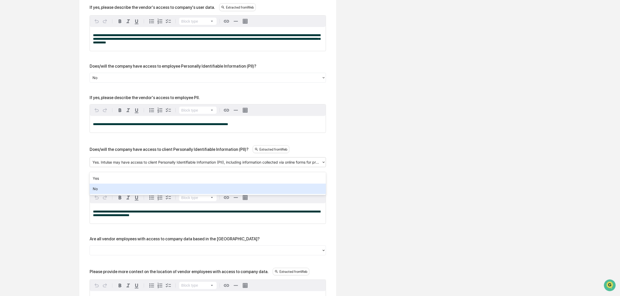
click at [154, 186] on div "No" at bounding box center [208, 188] width 237 height 10
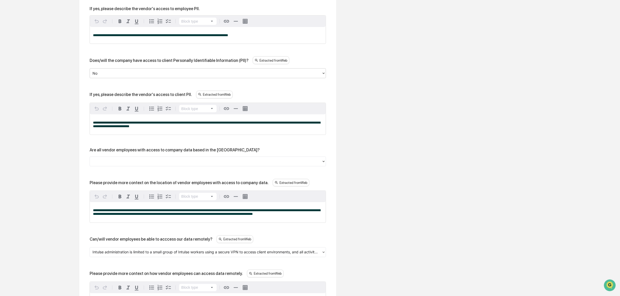
scroll to position [443, 0]
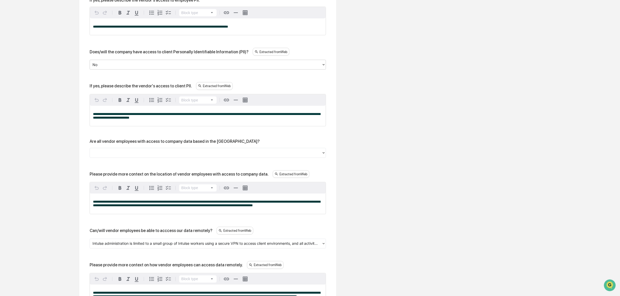
click at [164, 155] on div at bounding box center [206, 153] width 232 height 8
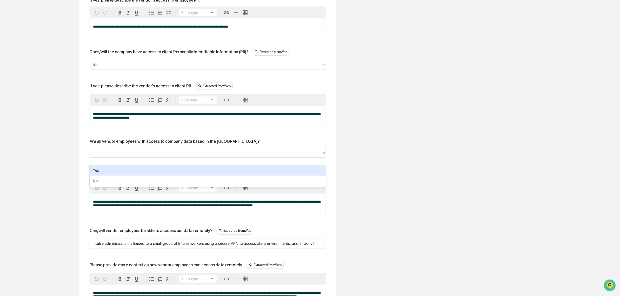
click at [158, 168] on div "Yes" at bounding box center [208, 170] width 237 height 10
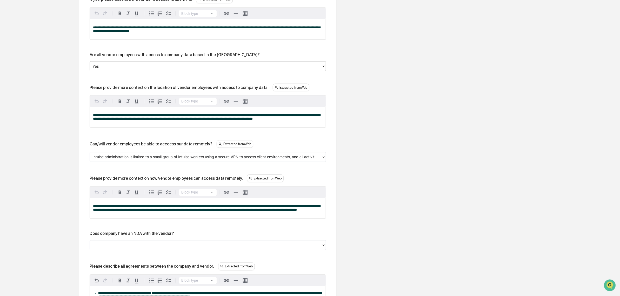
scroll to position [541, 0]
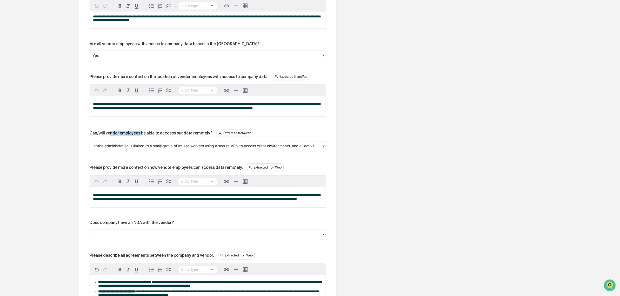
drag, startPoint x: 114, startPoint y: 139, endPoint x: 140, endPoint y: 140, distance: 25.8
click at [140, 136] on div "Can/will vendor employees be able to acccess our data remotely?" at bounding box center [151, 133] width 123 height 5
drag, startPoint x: 128, startPoint y: 137, endPoint x: 189, endPoint y: 145, distance: 61.3
click at [189, 145] on div "Can/will vendor employees be able to acccess our data remotely? Extracted from …" at bounding box center [208, 140] width 237 height 22
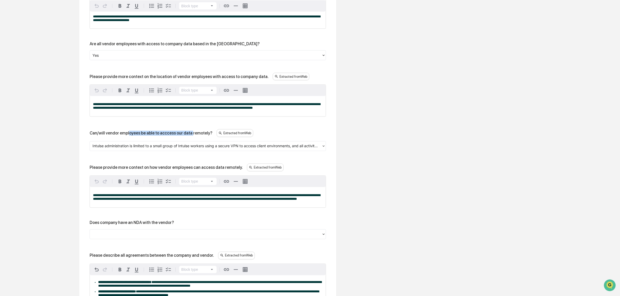
click at [189, 145] on div "Can/will vendor employees be able to acccess our data remotely? Extracted from …" at bounding box center [208, 140] width 237 height 22
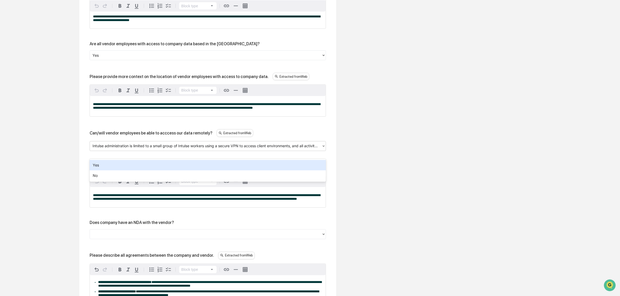
click at [112, 149] on div "Intulse administration is limited to a small group of Intulse workers using a s…" at bounding box center [208, 146] width 237 height 10
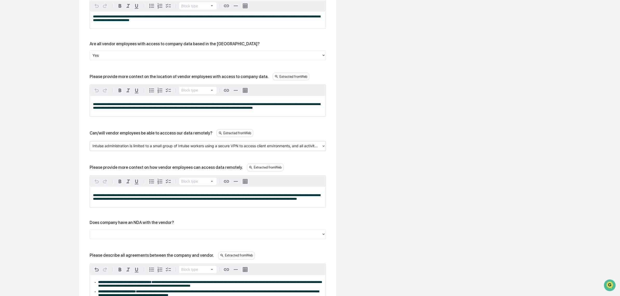
click at [112, 149] on div "Intulse administration is limited to a small group of Intulse workers using a s…" at bounding box center [206, 146] width 232 height 8
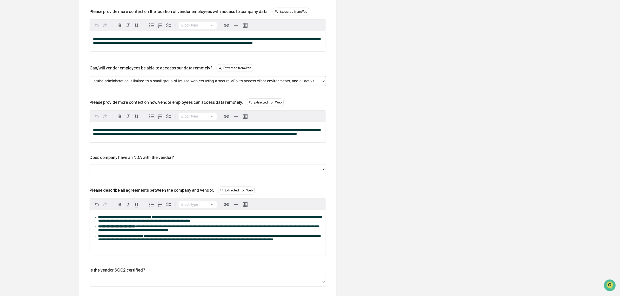
scroll to position [638, 0]
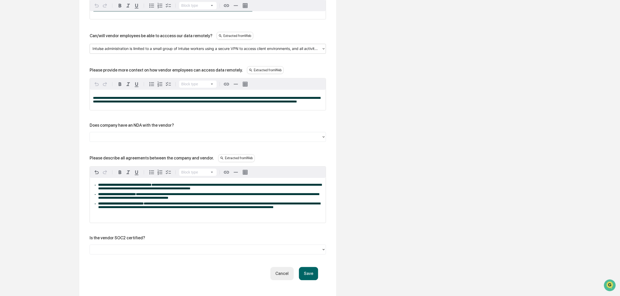
click at [109, 140] on div at bounding box center [206, 137] width 227 height 6
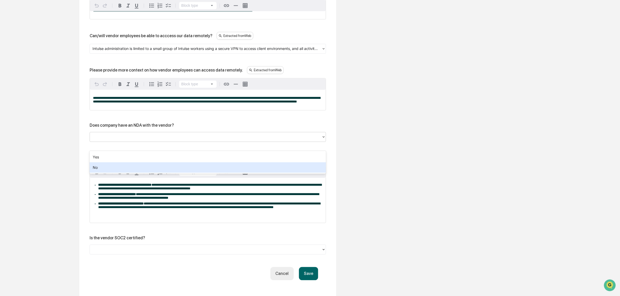
drag, startPoint x: 112, startPoint y: 170, endPoint x: 114, endPoint y: 175, distance: 6.0
click at [111, 170] on div "No" at bounding box center [208, 167] width 237 height 10
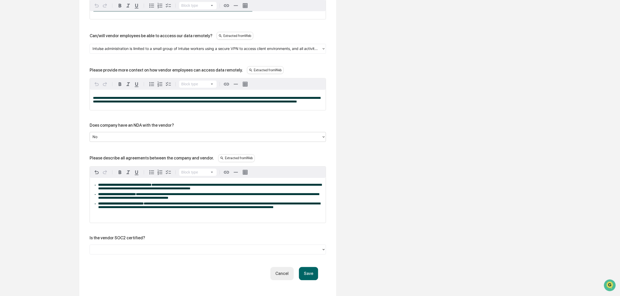
click at [157, 253] on div at bounding box center [206, 249] width 232 height 8
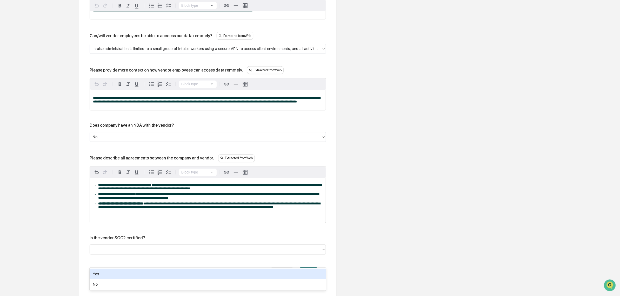
click at [121, 253] on div at bounding box center [206, 249] width 232 height 8
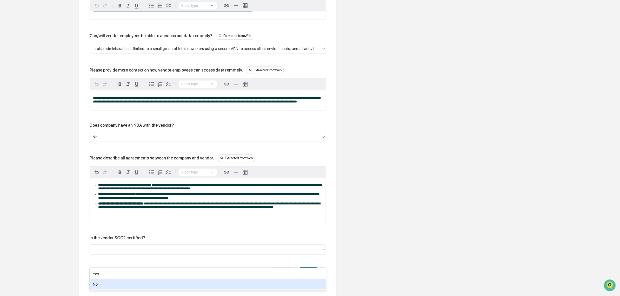
drag, startPoint x: 110, startPoint y: 281, endPoint x: 165, endPoint y: 259, distance: 59.0
click at [109, 281] on div "No" at bounding box center [208, 284] width 237 height 10
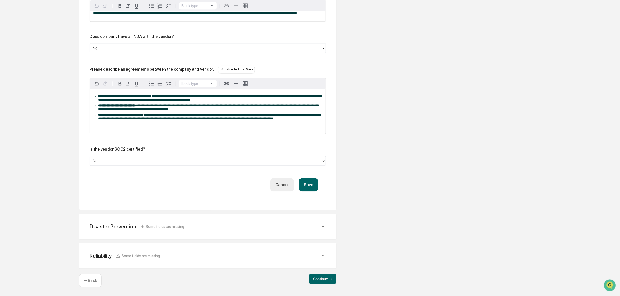
click at [311, 182] on button "Save" at bounding box center [308, 184] width 19 height 13
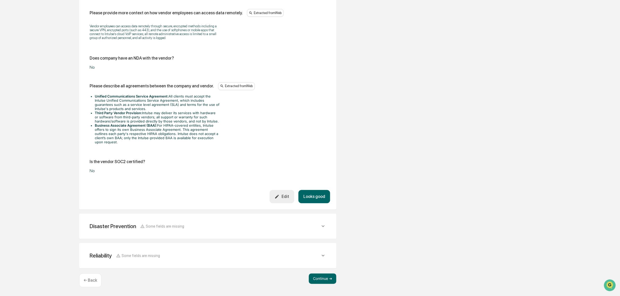
click at [202, 233] on div "Disaster Prevention Some fields are missing" at bounding box center [208, 226] width 245 height 13
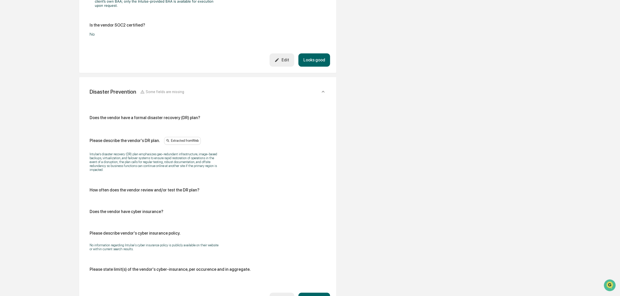
scroll to position [756, 0]
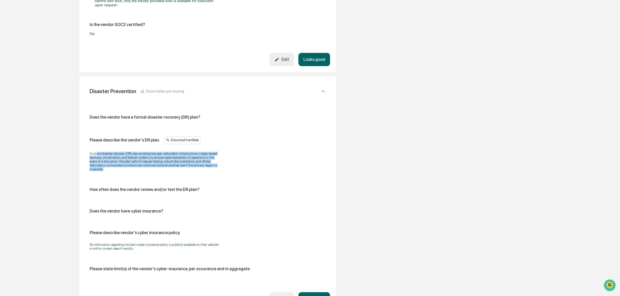
drag, startPoint x: 130, startPoint y: 160, endPoint x: 148, endPoint y: 180, distance: 26.5
click at [148, 171] on p "Intulse’s disaster recovery (DR) plan emphasizes geo-redundant infrastructure, …" at bounding box center [155, 161] width 130 height 19
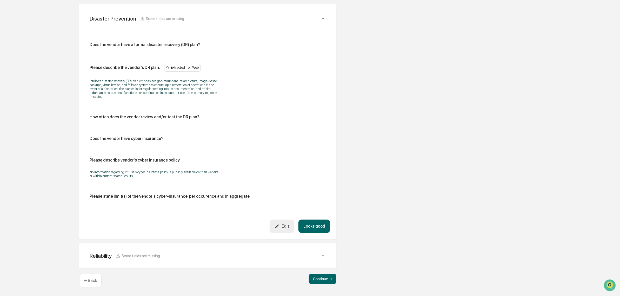
scroll to position [838, 0]
click at [287, 226] on div "Edit" at bounding box center [282, 226] width 15 height 5
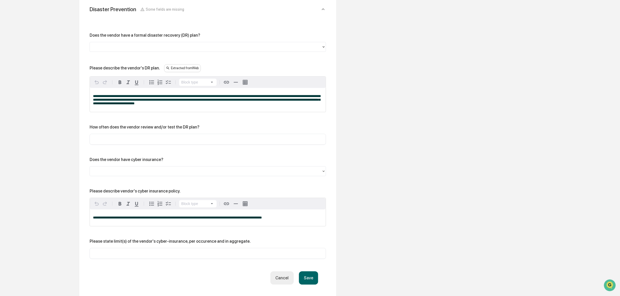
click at [143, 50] on div at bounding box center [206, 47] width 227 height 6
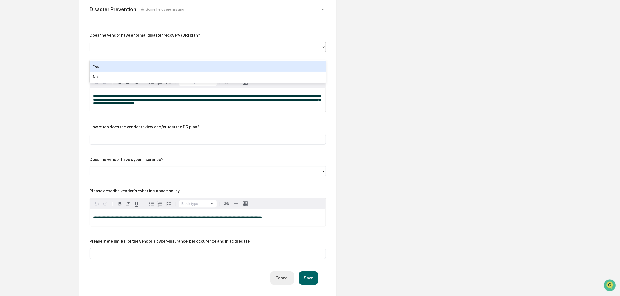
click at [129, 67] on div "Yes" at bounding box center [208, 66] width 237 height 10
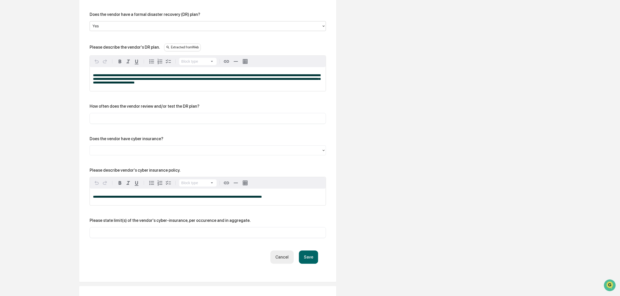
scroll to position [871, 0]
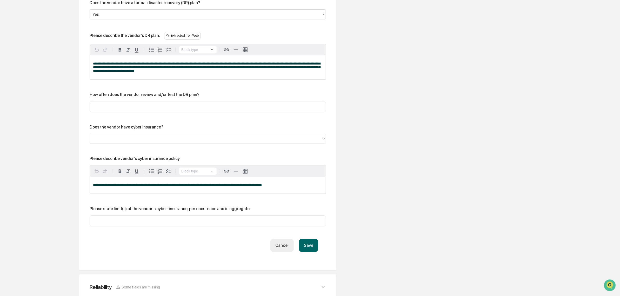
click at [309, 252] on button "Save" at bounding box center [308, 245] width 19 height 13
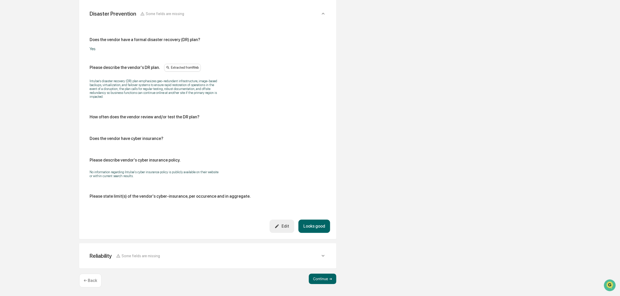
click at [310, 226] on button "Looks good" at bounding box center [315, 225] width 32 height 13
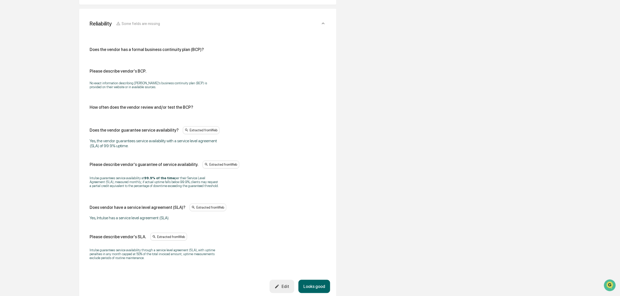
scroll to position [247, 0]
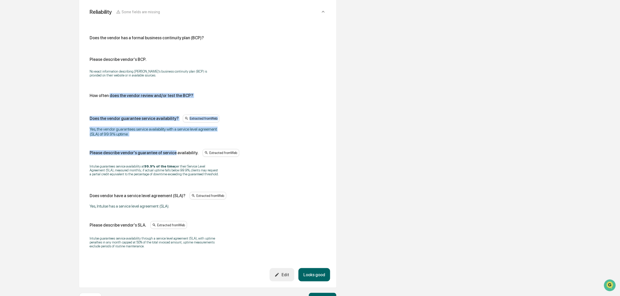
drag, startPoint x: 154, startPoint y: 97, endPoint x: 170, endPoint y: 139, distance: 44.6
click at [171, 139] on div "Does the vendor has a formal business continuity plan (BCP)? Please describe ve…" at bounding box center [208, 143] width 237 height 216
click at [170, 139] on div "Does the vendor has a formal business continuity plan (BCP)? Please describe ve…" at bounding box center [208, 143] width 237 height 216
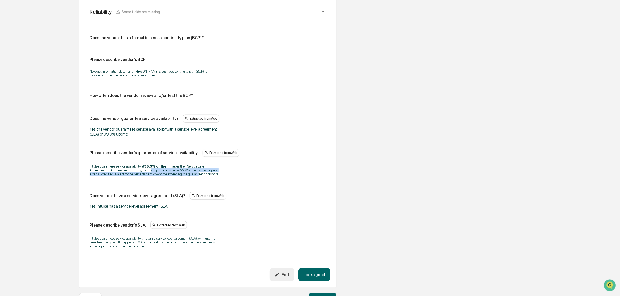
drag, startPoint x: 153, startPoint y: 169, endPoint x: 176, endPoint y: 177, distance: 25.0
click at [176, 176] on p "Intulse guarantees service availability at 99.9% of the time per their Service …" at bounding box center [155, 170] width 130 height 12
drag, startPoint x: 110, startPoint y: 211, endPoint x: 142, endPoint y: 215, distance: 32.1
click at [142, 215] on div "Does the vendor has a formal business continuity plan (BCP)? Please describe ve…" at bounding box center [208, 143] width 237 height 216
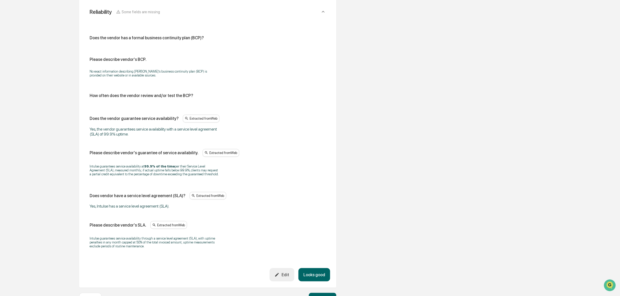
click at [118, 244] on p "Intulse guarantees service availability through a service level agreement (SLA)…" at bounding box center [155, 242] width 130 height 12
drag, startPoint x: 110, startPoint y: 240, endPoint x: 161, endPoint y: 253, distance: 53.2
click at [161, 251] on div "Intulse guarantees service availability through a service level agreement (SLA)…" at bounding box center [208, 242] width 237 height 18
click at [316, 278] on button "Looks good" at bounding box center [315, 274] width 32 height 13
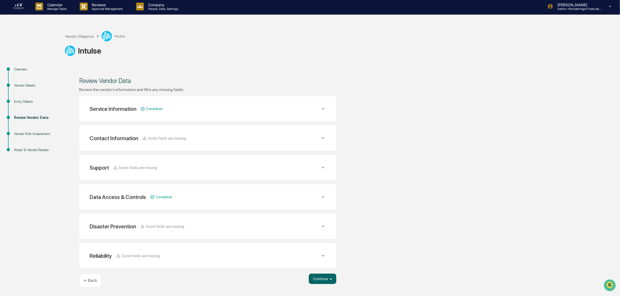
scroll to position [1, 0]
click at [330, 282] on button "Continue ➔" at bounding box center [323, 279] width 28 height 10
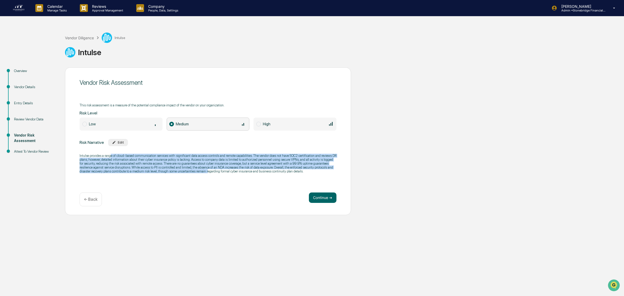
drag, startPoint x: 112, startPoint y: 152, endPoint x: 206, endPoint y: 177, distance: 97.3
click at [206, 176] on div "Intulse provides a range of cloud-based communication services with significant…" at bounding box center [208, 163] width 257 height 26
drag, startPoint x: 237, startPoint y: 175, endPoint x: 147, endPoint y: 145, distance: 94.7
click at [147, 145] on div "Risk Narrative Edit Intulse provides a range of cloud-based communication servi…" at bounding box center [208, 158] width 257 height 38
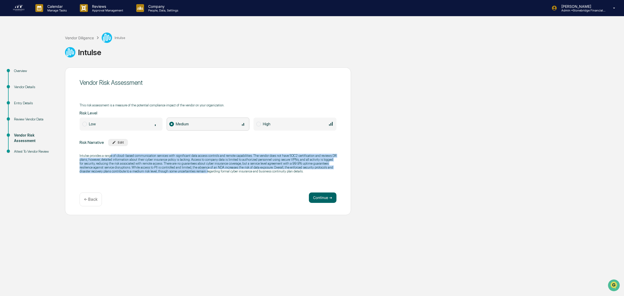
click at [189, 173] on p "Intulse provides a range of cloud-based communication services with significant…" at bounding box center [208, 163] width 257 height 19
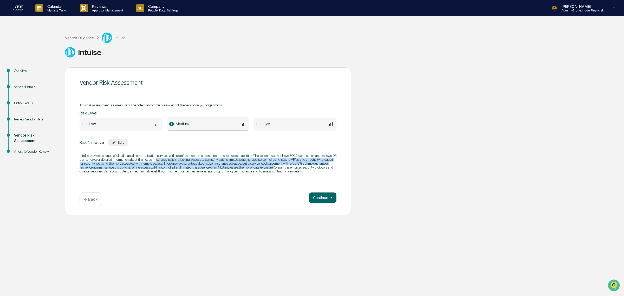
drag, startPoint x: 239, startPoint y: 148, endPoint x: 272, endPoint y: 166, distance: 37.3
click at [272, 166] on p "Intulse provides a range of cloud-based communication services with significant…" at bounding box center [208, 163] width 257 height 19
drag, startPoint x: 219, startPoint y: 160, endPoint x: 131, endPoint y: 159, distance: 87.3
click at [132, 159] on p "Intulse provides a range of cloud-based communication services with significant…" at bounding box center [208, 163] width 257 height 19
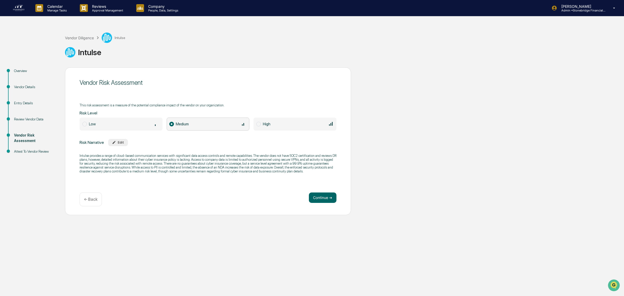
click at [131, 159] on p "Intulse provides a range of cloud-based communication services with significant…" at bounding box center [208, 163] width 257 height 19
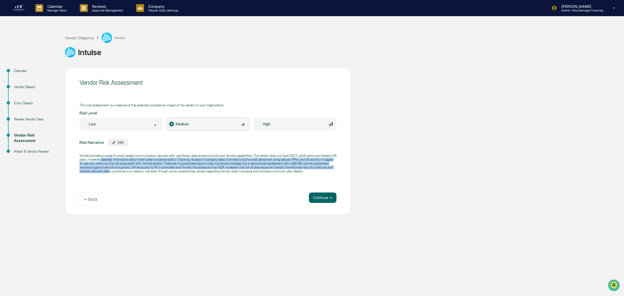
drag, startPoint x: 100, startPoint y: 159, endPoint x: 109, endPoint y: 172, distance: 15.8
click at [109, 172] on p "Intulse provides a range of cloud-based communication services with significant…" at bounding box center [208, 163] width 257 height 19
drag, startPoint x: 96, startPoint y: 160, endPoint x: 161, endPoint y: 171, distance: 65.1
click at [161, 171] on p "Intulse provides a range of cloud-based communication services with significant…" at bounding box center [208, 163] width 257 height 19
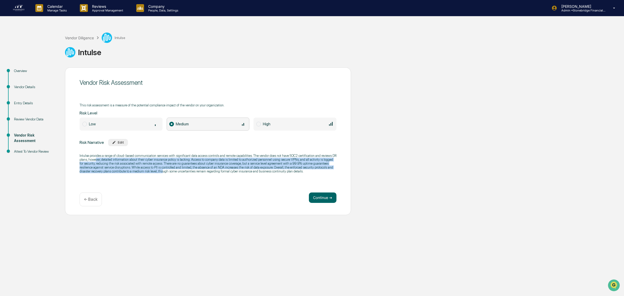
click at [161, 171] on p "Intulse provides a range of cloud-based communication services with significant…" at bounding box center [208, 163] width 257 height 19
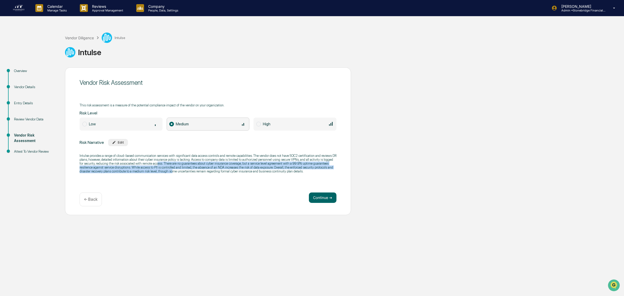
drag, startPoint x: 170, startPoint y: 175, endPoint x: 152, endPoint y: 163, distance: 22.1
click at [152, 163] on div "Intulse provides a range of cloud-based communication services with significant…" at bounding box center [208, 163] width 257 height 26
click at [152, 163] on p "Intulse provides a range of cloud-based communication services with significant…" at bounding box center [208, 163] width 257 height 19
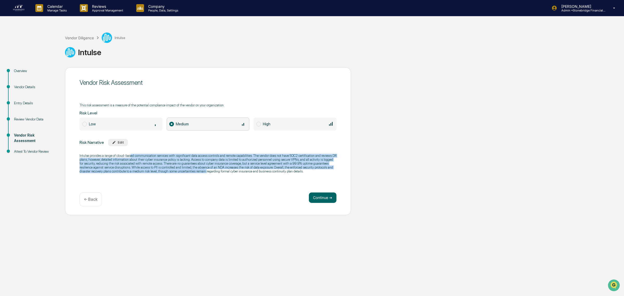
drag, startPoint x: 129, startPoint y: 156, endPoint x: 204, endPoint y: 178, distance: 77.9
click at [204, 178] on div "Vendor Risk Assessment This risk assessment is a measure of the potential compl…" at bounding box center [208, 141] width 286 height 148
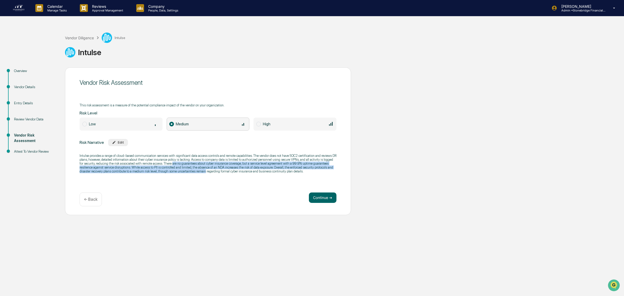
drag, startPoint x: 173, startPoint y: 167, endPoint x: 167, endPoint y: 164, distance: 6.3
click at [167, 164] on div "Intulse provides a range of cloud-based communication services with significant…" at bounding box center [208, 163] width 257 height 26
click at [167, 164] on p "Intulse provides a range of cloud-based communication services with significant…" at bounding box center [208, 163] width 257 height 19
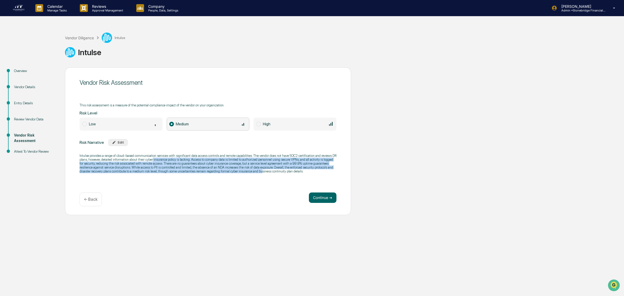
drag, startPoint x: 152, startPoint y: 160, endPoint x: 259, endPoint y: 180, distance: 108.4
click at [259, 180] on div "Vendor Risk Assessment This risk assessment is a measure of the potential compl…" at bounding box center [208, 141] width 286 height 148
drag, startPoint x: 259, startPoint y: 180, endPoint x: 239, endPoint y: 161, distance: 27.4
click at [239, 161] on div "Vendor Risk Assessment This risk assessment is a measure of the potential compl…" at bounding box center [208, 141] width 286 height 148
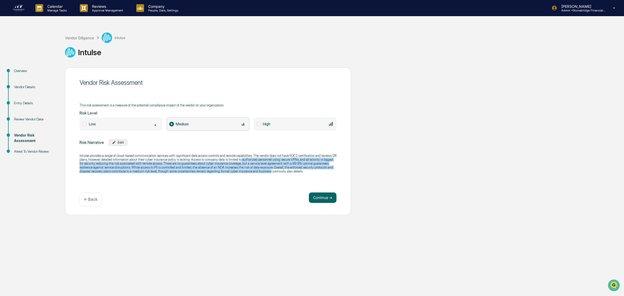
click at [239, 161] on p "Intulse provides a range of cloud-based communication services with significant…" at bounding box center [208, 163] width 257 height 19
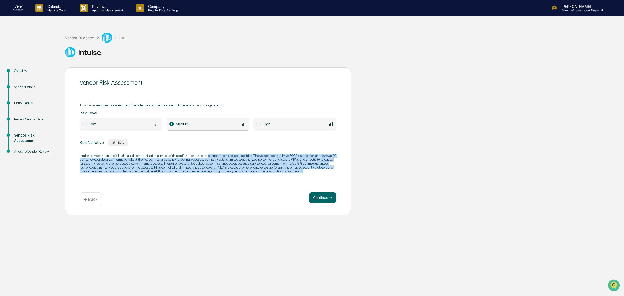
drag, startPoint x: 207, startPoint y: 155, endPoint x: 316, endPoint y: 173, distance: 110.4
click at [316, 173] on p "Intulse provides a range of cloud-based communication services with significant…" at bounding box center [208, 163] width 257 height 19
drag, startPoint x: 316, startPoint y: 173, endPoint x: 250, endPoint y: 154, distance: 69.0
click at [250, 154] on p "Intulse provides a range of cloud-based communication services with significant…" at bounding box center [208, 163] width 257 height 19
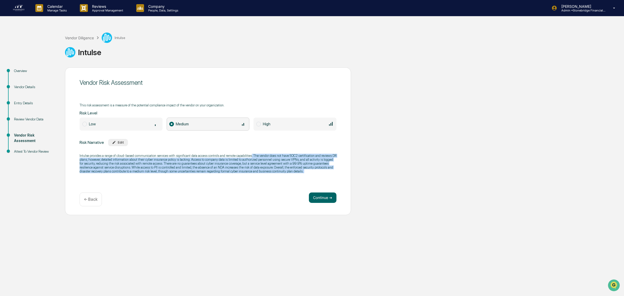
click at [250, 154] on p "Intulse provides a range of cloud-based communication services with significant…" at bounding box center [208, 163] width 257 height 19
drag, startPoint x: 211, startPoint y: 155, endPoint x: 220, endPoint y: 173, distance: 20.0
click at [220, 173] on p "Intulse provides a range of cloud-based communication services with significant…" at bounding box center [208, 163] width 257 height 19
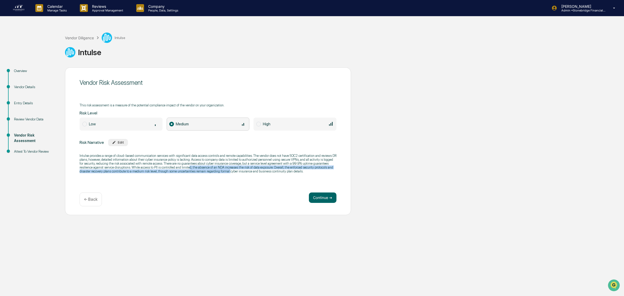
drag, startPoint x: 228, startPoint y: 178, endPoint x: 187, endPoint y: 166, distance: 42.4
click at [187, 166] on div "Vendor Risk Assessment This risk assessment is a measure of the potential compl…" at bounding box center [208, 141] width 286 height 148
click at [187, 166] on p "Intulse provides a range of cloud-based communication services with significant…" at bounding box center [208, 163] width 257 height 19
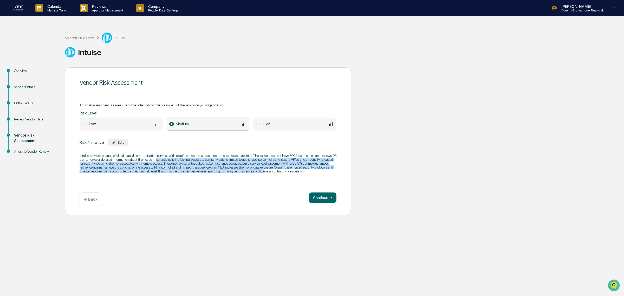
drag, startPoint x: 155, startPoint y: 157, endPoint x: 261, endPoint y: 174, distance: 107.4
click at [261, 174] on div "Intulse provides a range of cloud-based communication services with significant…" at bounding box center [208, 163] width 257 height 26
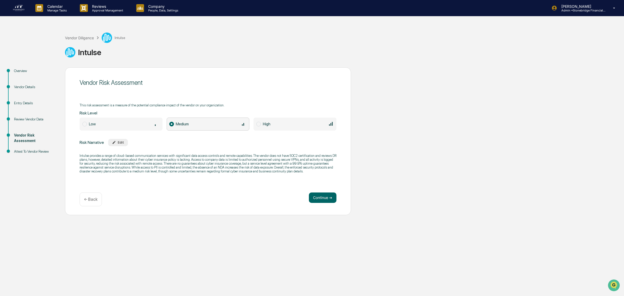
click at [262, 174] on div "Intulse provides a range of cloud-based communication services with significant…" at bounding box center [208, 163] width 257 height 26
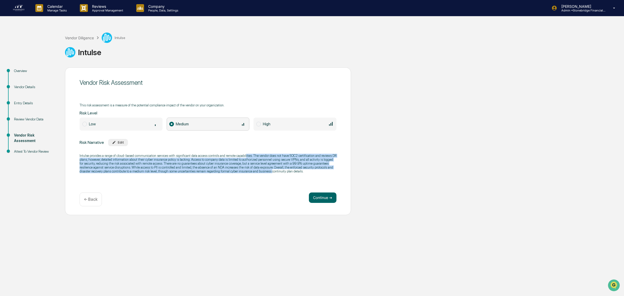
drag, startPoint x: 269, startPoint y: 176, endPoint x: 245, endPoint y: 156, distance: 31.2
click at [245, 156] on div "Intulse provides a range of cloud-based communication services with significant…" at bounding box center [208, 163] width 257 height 26
click at [245, 156] on p "Intulse provides a range of cloud-based communication services with significant…" at bounding box center [208, 163] width 257 height 19
drag, startPoint x: 225, startPoint y: 156, endPoint x: 291, endPoint y: 174, distance: 68.5
click at [291, 173] on p "Intulse provides a range of cloud-based communication services with significant…" at bounding box center [208, 163] width 257 height 19
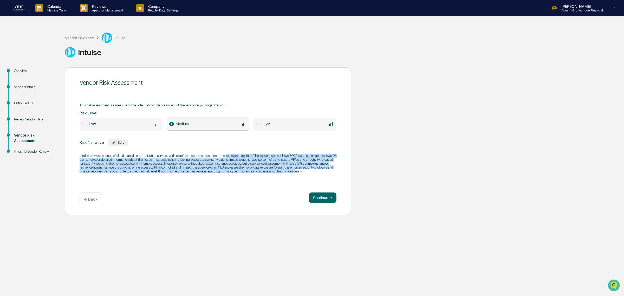
click at [291, 173] on p "Intulse provides a range of cloud-based communication services with significant…" at bounding box center [208, 163] width 257 height 19
drag, startPoint x: 311, startPoint y: 178, endPoint x: 228, endPoint y: 155, distance: 85.9
click at [228, 155] on div "Vendor Risk Assessment This risk assessment is a measure of the potential compl…" at bounding box center [208, 141] width 286 height 148
click at [228, 155] on p "Intulse provides a range of cloud-based communication services with significant…" at bounding box center [208, 163] width 257 height 19
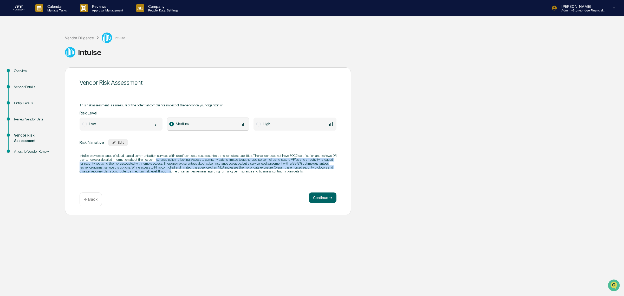
drag, startPoint x: 155, startPoint y: 160, endPoint x: 168, endPoint y: 178, distance: 21.7
click at [168, 178] on div "Vendor Risk Assessment This risk assessment is a measure of the potential compl…" at bounding box center [208, 141] width 286 height 148
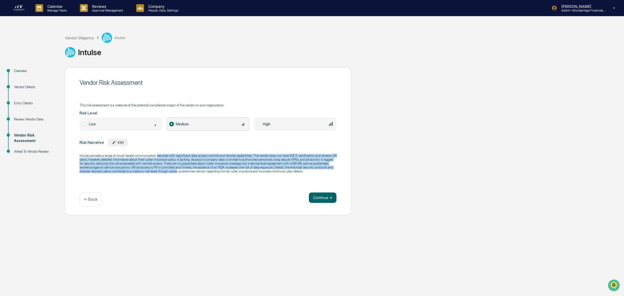
drag, startPoint x: 168, startPoint y: 178, endPoint x: 167, endPoint y: 151, distance: 26.3
click at [167, 151] on div "Vendor Risk Assessment This risk assessment is a measure of the potential compl…" at bounding box center [208, 141] width 286 height 148
click at [175, 162] on p "Intulse provides a range of cloud-based communication services with significant…" at bounding box center [208, 163] width 257 height 19
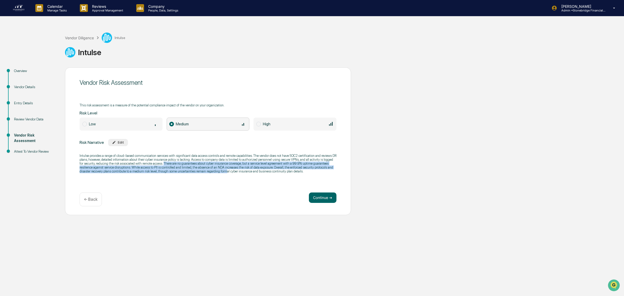
drag, startPoint x: 179, startPoint y: 166, endPoint x: 224, endPoint y: 173, distance: 46.1
click at [224, 173] on p "Intulse provides a range of cloud-based communication services with significant…" at bounding box center [208, 163] width 257 height 19
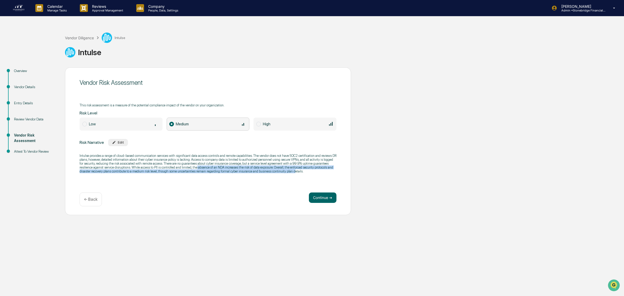
drag, startPoint x: 195, startPoint y: 167, endPoint x: 291, endPoint y: 170, distance: 95.9
click at [291, 170] on p "Intulse provides a range of cloud-based communication services with significant…" at bounding box center [208, 163] width 257 height 19
drag, startPoint x: 320, startPoint y: 172, endPoint x: 212, endPoint y: 168, distance: 107.7
click at [212, 168] on p "Intulse provides a range of cloud-based communication services with significant…" at bounding box center [208, 163] width 257 height 19
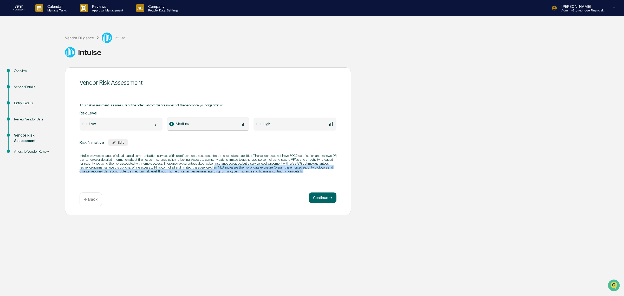
click at [212, 168] on p "Intulse provides a range of cloud-based communication services with significant…" at bounding box center [208, 163] width 257 height 19
drag
click at [270, 171] on p "Intulse provides a range of cloud-based communication services with significant…" at bounding box center [208, 163] width 257 height 19
click at [154, 169] on p "Intulse provides a range of cloud-based communication services with significant…" at bounding box center [208, 163] width 257 height 19
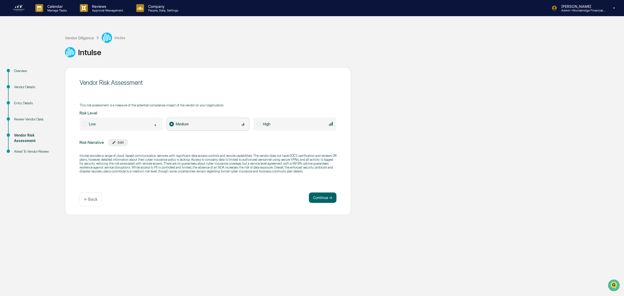
click at [269, 164] on p "Intulse provides a range of cloud-based communication services with significant…" at bounding box center [208, 163] width 257 height 19
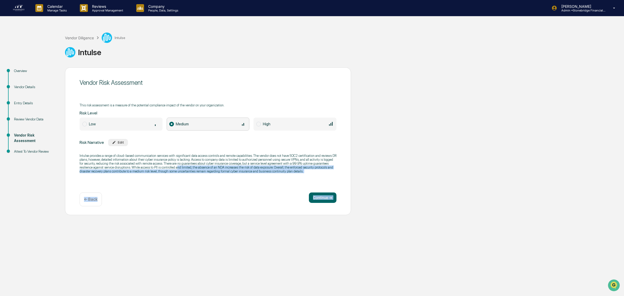
click at [245, 190] on div "Vendor Risk Assessment This risk assessment is a measure of the potential compl…" at bounding box center [208, 141] width 286 height 148
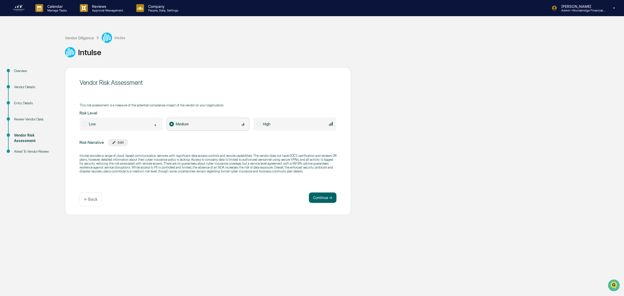
click at [245, 190] on div "Vendor Risk Assessment This risk assessment is a measure of the potential compl…" at bounding box center [208, 141] width 286 height 148
click at [314, 199] on button "Continue ➔" at bounding box center [323, 197] width 28 height 10
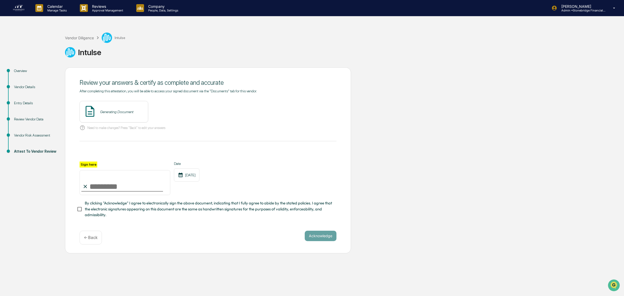
click at [101, 181] on input "Sign here" at bounding box center [125, 182] width 91 height 25
type input "**********"
click at [119, 209] on span "By clicking "Acknowledge" I agree to electronically sign the above document, in…" at bounding box center [208, 208] width 247 height 17
click at [155, 113] on div "Vendor Review - [PERSON_NAME] View" at bounding box center [132, 112] width 104 height 22
click at [330, 241] on button "Acknowledge" at bounding box center [321, 236] width 32 height 10
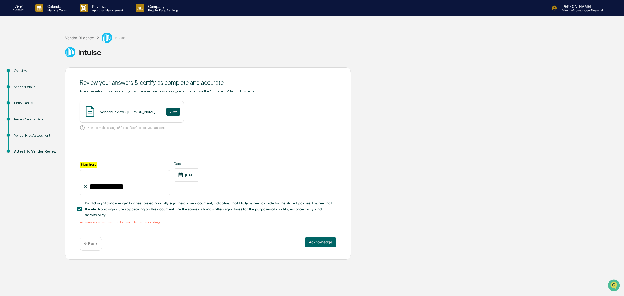
click at [167, 116] on button "View" at bounding box center [173, 112] width 14 height 8
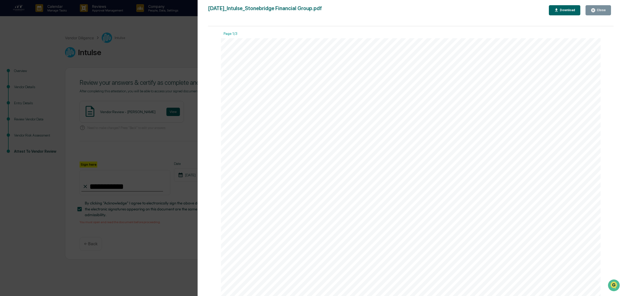
click at [598, 10] on div "Close" at bounding box center [600, 10] width 10 height 4
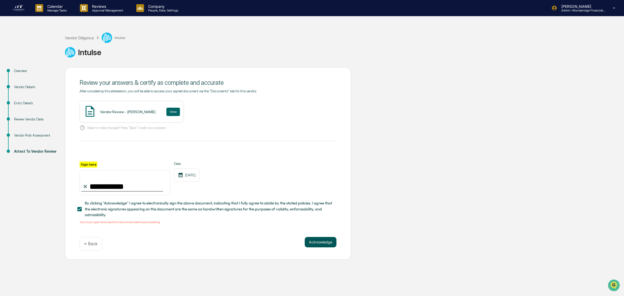
click at [329, 244] on button "Acknowledge" at bounding box center [321, 242] width 32 height 10
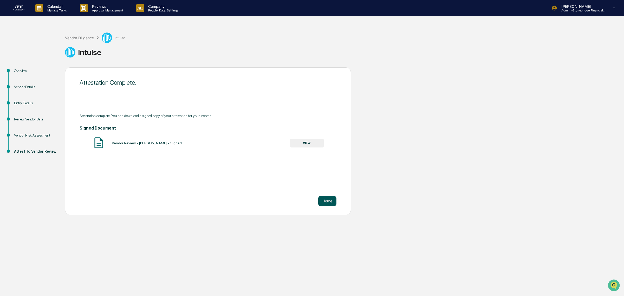
click at [327, 203] on button "Home" at bounding box center [327, 201] width 18 height 10
